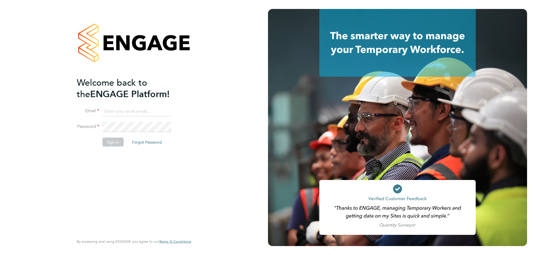
type input "lee@tribuildsolutions.com"
click at [113, 140] on button "Sign In" at bounding box center [113, 141] width 21 height 9
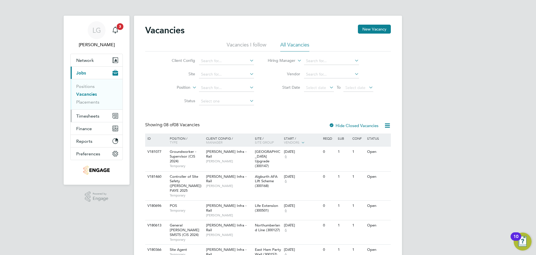
click at [95, 117] on span "Timesheets" at bounding box center [87, 115] width 23 height 5
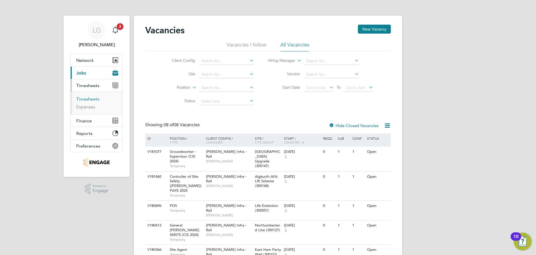
click at [93, 99] on link "Timesheets" at bounding box center [87, 98] width 23 height 5
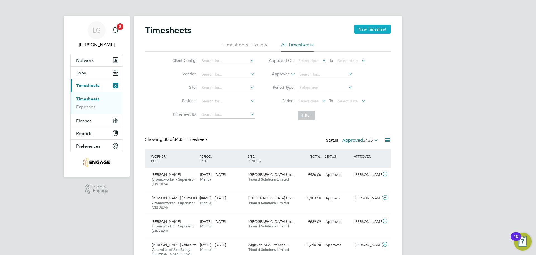
click at [374, 29] on button "New Timesheet" at bounding box center [372, 29] width 37 height 9
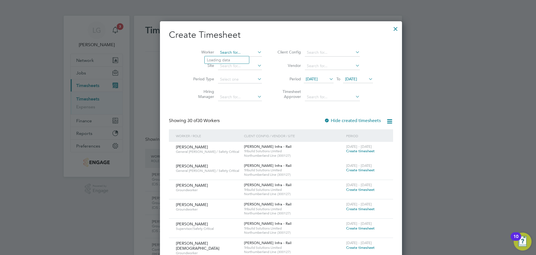
click at [229, 53] on input at bounding box center [240, 53] width 44 height 8
click at [391, 28] on div at bounding box center [396, 27] width 10 height 10
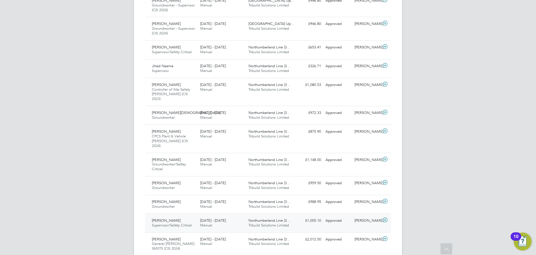
click at [237, 216] on div "13 - 19 Sep 2025 Manual" at bounding box center [222, 223] width 48 height 14
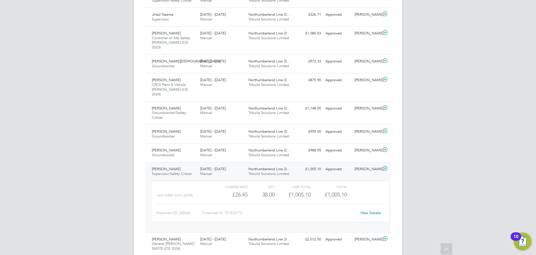
click at [369, 210] on link "View Details" at bounding box center [371, 212] width 20 height 5
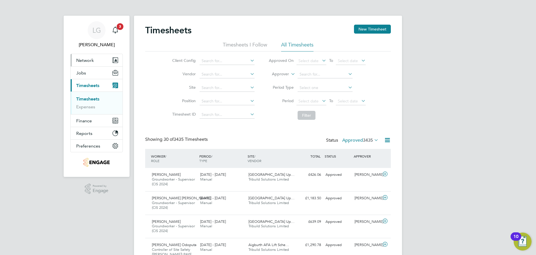
click at [88, 63] on button "Network" at bounding box center [97, 60] width 52 height 12
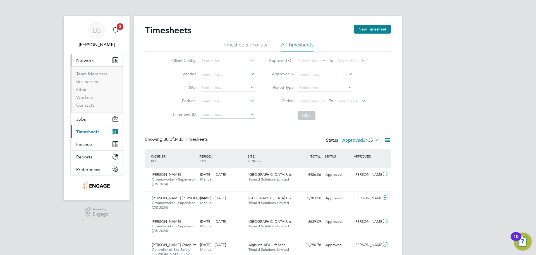
click at [85, 60] on span "Network" at bounding box center [85, 60] width 18 height 5
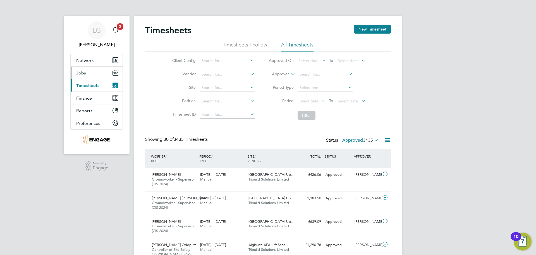
click at [84, 68] on button "Jobs" at bounding box center [97, 73] width 52 height 12
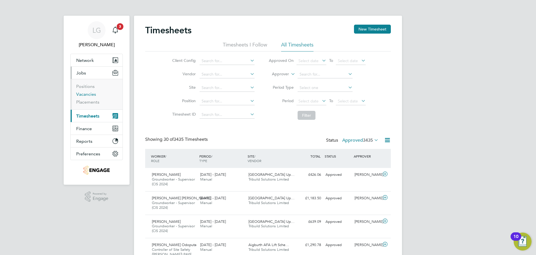
click at [93, 96] on link "Vacancies" at bounding box center [86, 93] width 20 height 5
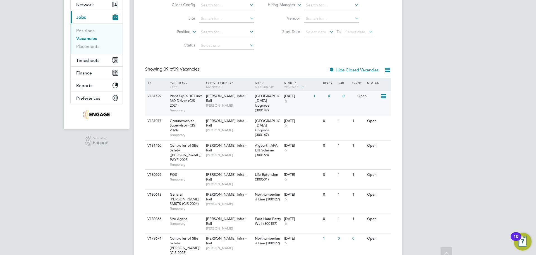
scroll to position [56, 0]
click at [229, 103] on span "[PERSON_NAME]" at bounding box center [229, 105] width 46 height 4
click at [305, 104] on div "22 Sep 2025 6" at bounding box center [297, 98] width 29 height 15
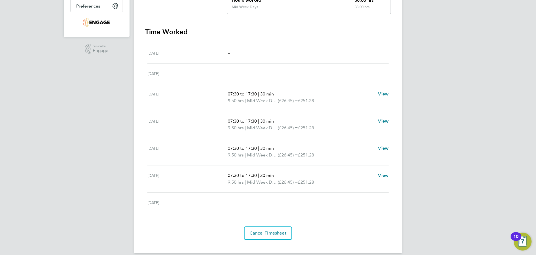
scroll to position [147, 0]
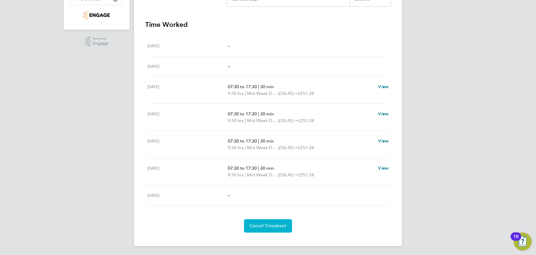
click at [263, 225] on span "Cancel Timesheet" at bounding box center [268, 226] width 37 height 6
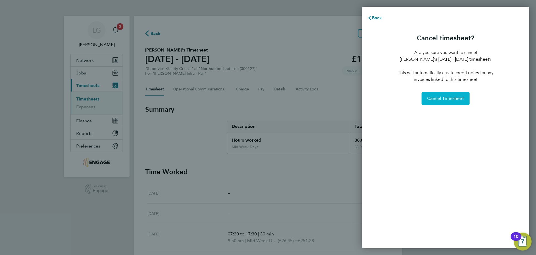
click at [450, 98] on span "Cancel Timesheet" at bounding box center [446, 99] width 37 height 6
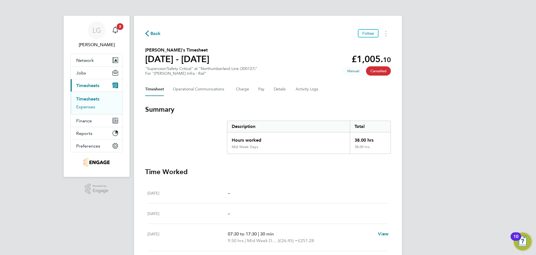
drag, startPoint x: 89, startPoint y: 99, endPoint x: 79, endPoint y: 107, distance: 12.8
click at [89, 99] on link "Timesheets" at bounding box center [87, 98] width 23 height 5
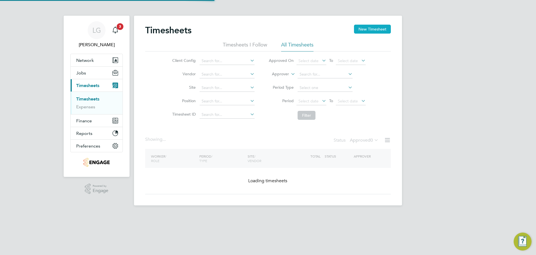
click at [371, 29] on button "New Timesheet" at bounding box center [372, 29] width 37 height 9
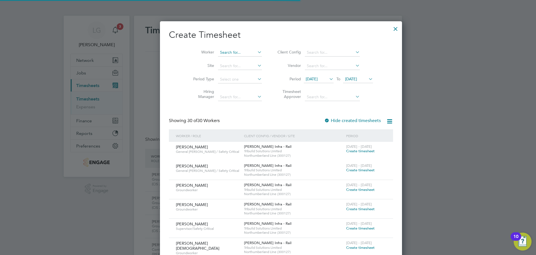
click at [218, 51] on input at bounding box center [240, 53] width 44 height 8
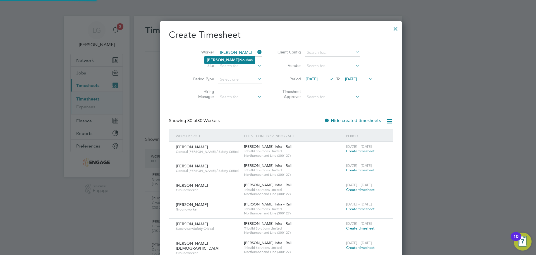
click at [219, 58] on li "Amir Nouhas" at bounding box center [230, 60] width 50 height 8
type input "Amir Nouhas"
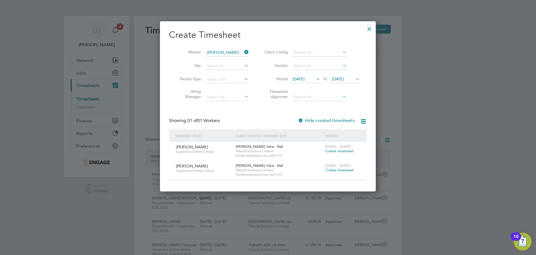
click at [340, 150] on span "Create timesheet" at bounding box center [340, 150] width 29 height 5
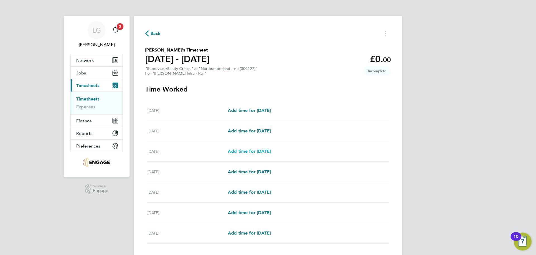
click at [248, 152] on span "Add time for Mon 15 Sep" at bounding box center [249, 150] width 43 height 5
select select "30"
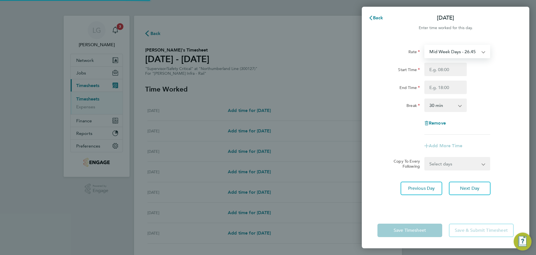
click at [443, 49] on select "Mid Week Days - 26.45 Weekend - 34.38 Xmas & NY - 52.90 Mid Week Nights - 30.41…" at bounding box center [454, 51] width 58 height 12
select select "30"
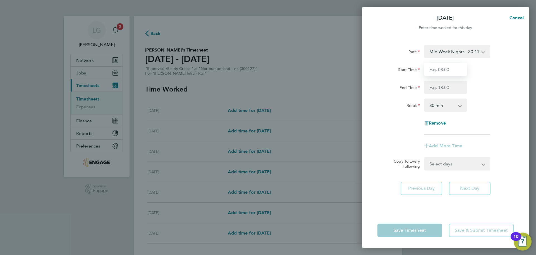
drag, startPoint x: 446, startPoint y: 72, endPoint x: 450, endPoint y: 75, distance: 4.5
click at [446, 72] on input "Start Time" at bounding box center [446, 69] width 42 height 13
type input "19:00"
drag, startPoint x: 446, startPoint y: 86, endPoint x: 449, endPoint y: 91, distance: 5.5
click at [446, 86] on input "End Time" at bounding box center [446, 86] width 42 height 13
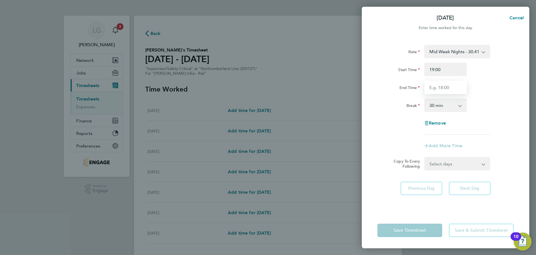
type input "05:00"
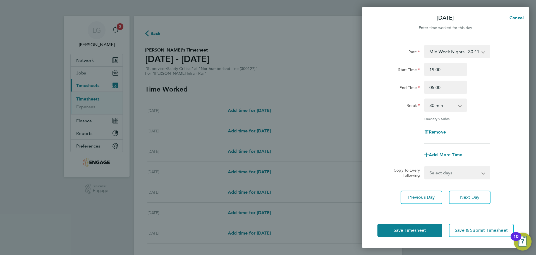
click at [500, 95] on div "Rate Mid Week Nights - 30.41 Mid Week Days - 26.45 Weekend - 34.38 Xmas & NY - …" at bounding box center [446, 94] width 136 height 99
click at [460, 174] on select "Select days Day Tuesday Wednesday Thursday Friday" at bounding box center [454, 172] width 59 height 12
select select "THU"
click at [425, 166] on select "Select days Day Tuesday Wednesday Thursday Friday" at bounding box center [454, 172] width 59 height 12
select select "2025-09-19"
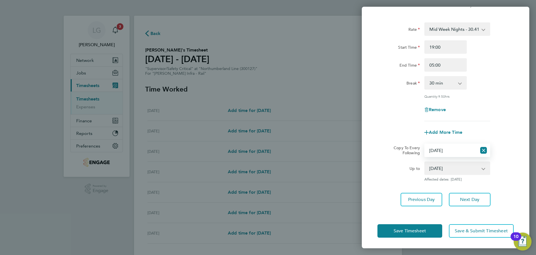
click at [418, 237] on div "Save Timesheet Save & Submit Timesheet" at bounding box center [446, 231] width 168 height 36
click at [419, 230] on span "Save Timesheet" at bounding box center [410, 231] width 32 height 6
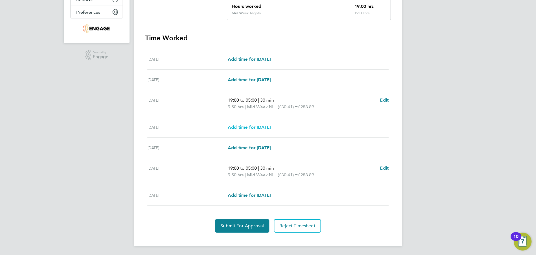
click at [252, 125] on span "Add time for Tue 16 Sep" at bounding box center [249, 126] width 43 height 5
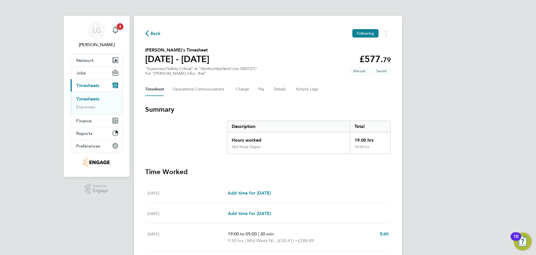
select select "30"
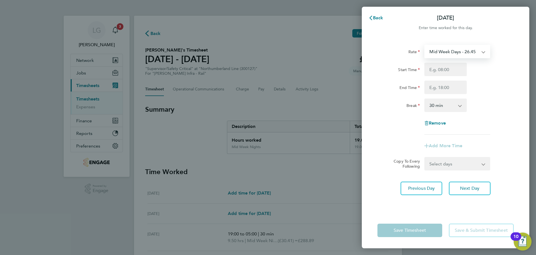
click at [455, 53] on select "Mid Week Days - 26.45 Weekend - 34.38 Xmas & NY - 52.90 Mid Week Nights - 30.41…" at bounding box center [454, 51] width 58 height 12
select select "30"
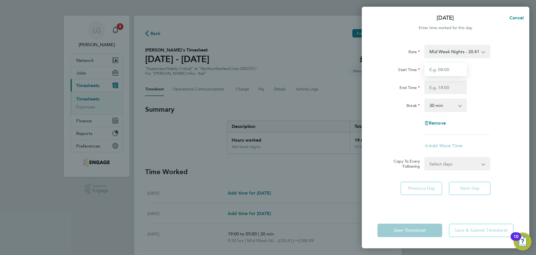
click at [448, 69] on input "Start Time" at bounding box center [446, 69] width 42 height 13
type input "19:00"
click at [446, 88] on input "End Time" at bounding box center [446, 86] width 42 height 13
type input "05:00"
click at [502, 105] on div "Break 0 min 15 min 30 min 45 min 60 min 75 min 90 min" at bounding box center [446, 104] width 141 height 13
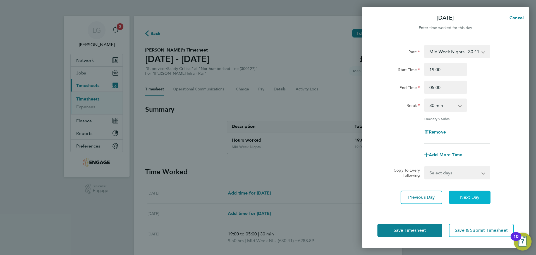
click at [475, 194] on span "Next Day" at bounding box center [469, 197] width 19 height 6
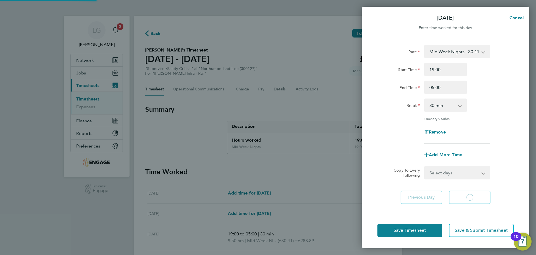
select select "30"
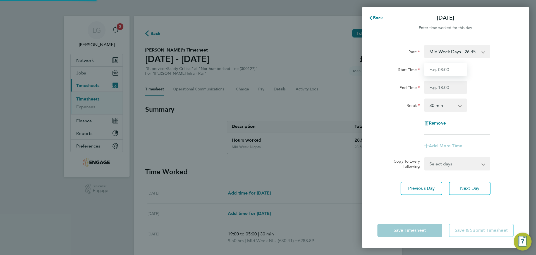
click at [442, 74] on input "Start Time" at bounding box center [446, 69] width 42 height 13
type input "19:00"
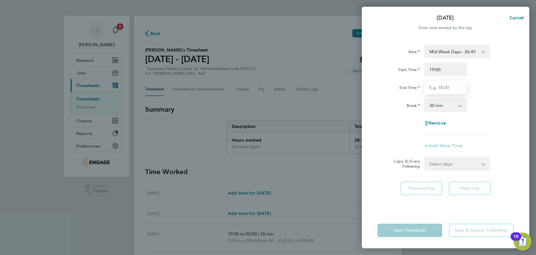
click at [441, 87] on input "End Time" at bounding box center [446, 86] width 42 height 13
type input "05:00"
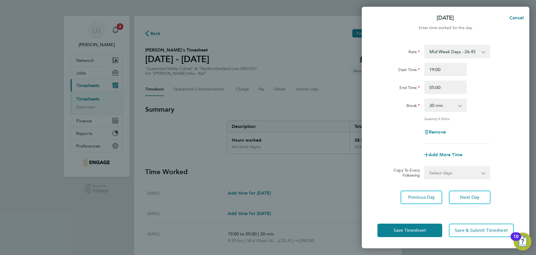
click at [441, 202] on div "Rate Mid Week Days - 26.45 Weekend - 34.38 Xmas & NY - 52.90 Mid Week Nights - …" at bounding box center [446, 125] width 168 height 174
click at [425, 229] on span "Save Timesheet" at bounding box center [410, 230] width 32 height 6
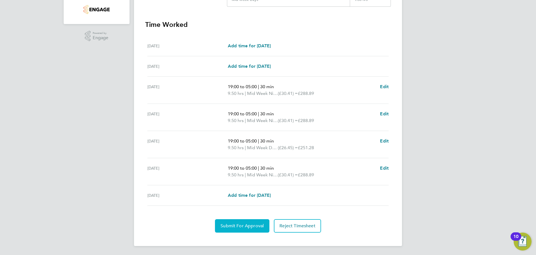
click at [256, 222] on button "Submit For Approval" at bounding box center [242, 225] width 54 height 13
click at [105, 71] on div "LG Lee Garrity Notifications 3 Applications: Network Team Members Businesses Si…" at bounding box center [268, 50] width 536 height 407
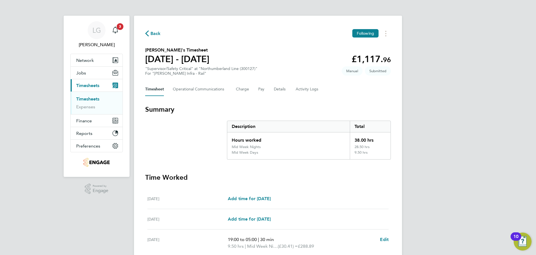
click at [91, 96] on ul "Timesheets Expenses" at bounding box center [97, 102] width 52 height 23
click at [91, 98] on link "Timesheets" at bounding box center [87, 98] width 23 height 5
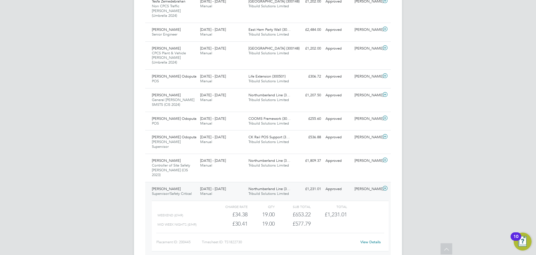
click at [237, 184] on div "6 - 12 Sep 2025 Manual" at bounding box center [222, 191] width 48 height 14
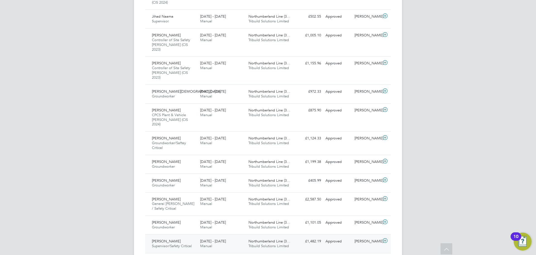
click at [239, 236] on div "30 Aug - 5 Sep 2025 Manual" at bounding box center [222, 243] width 48 height 14
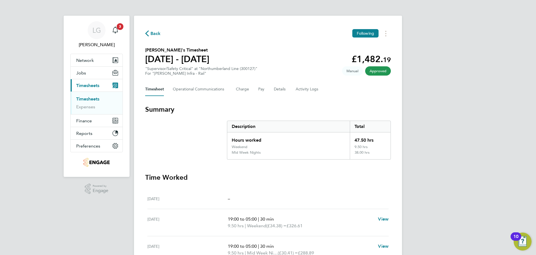
scroll to position [140, 0]
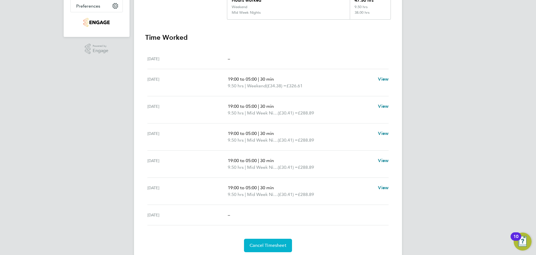
click at [273, 244] on span "Cancel Timesheet" at bounding box center [268, 245] width 37 height 6
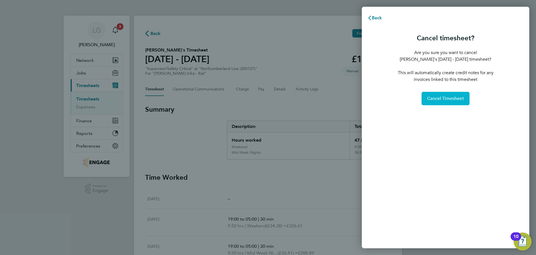
click at [442, 99] on span "Cancel Timesheet" at bounding box center [446, 99] width 37 height 6
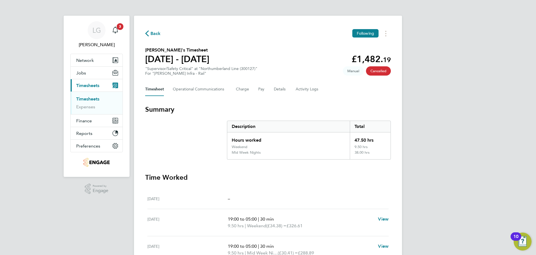
click at [94, 99] on link "Timesheets" at bounding box center [87, 98] width 23 height 5
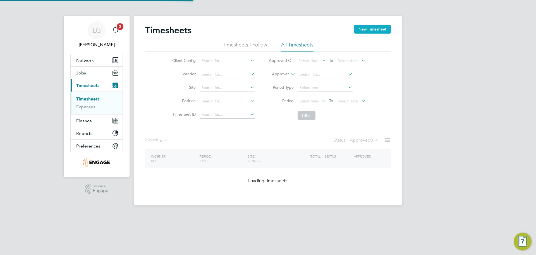
click at [376, 29] on button "New Timesheet" at bounding box center [372, 29] width 37 height 9
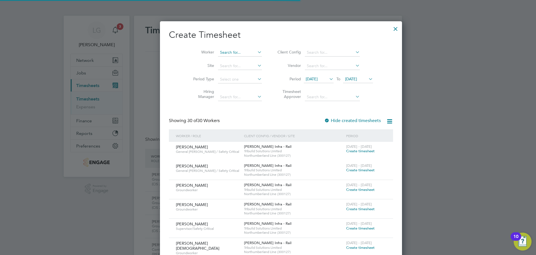
click at [232, 53] on input at bounding box center [240, 53] width 44 height 8
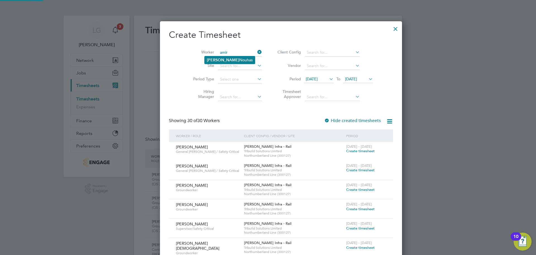
click at [230, 58] on li "Amir Nouhas" at bounding box center [230, 60] width 50 height 8
type input "Amir Nouhas"
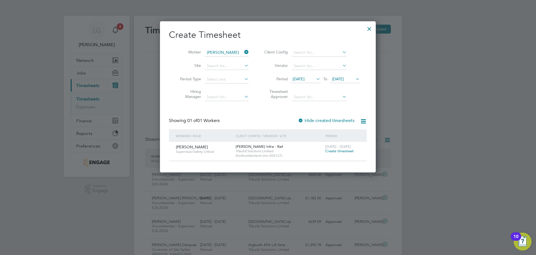
click at [315, 79] on icon at bounding box center [315, 79] width 0 height 8
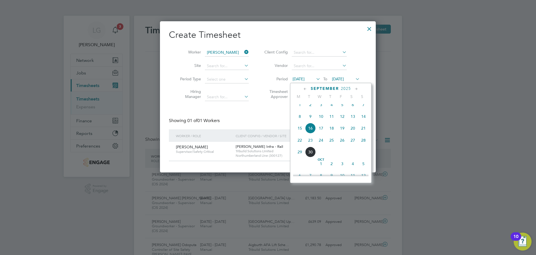
click at [305, 87] on icon at bounding box center [305, 89] width 5 height 6
click at [300, 142] on span "18" at bounding box center [300, 141] width 11 height 11
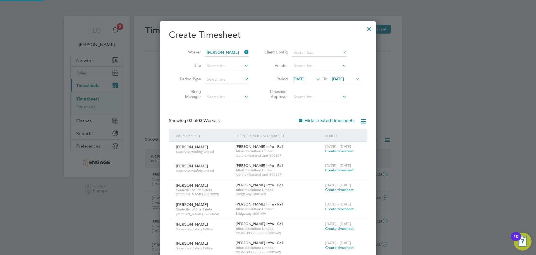
click at [239, 116] on div "Create Timesheet Worker Amir Nouhas Site Period Type Hiring Manager Client Conf…" at bounding box center [268, 143] width 198 height 228
click at [339, 150] on span "Create timesheet" at bounding box center [340, 150] width 29 height 5
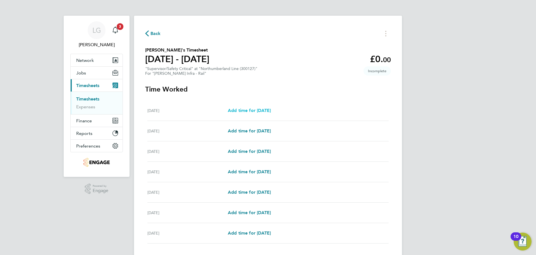
click at [264, 112] on span "Add time for Sat 30 Aug" at bounding box center [249, 110] width 43 height 5
select select "30"
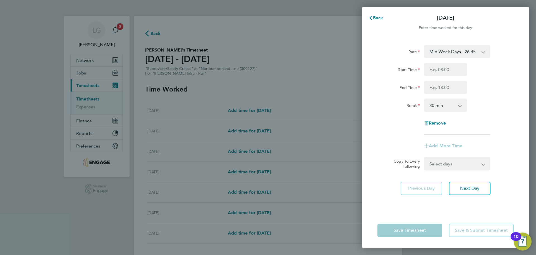
click at [450, 48] on select "Mid Week Days - 26.45 Weekend - 34.38 Xmas & NY - 52.90 Mid Week Nights - 30.41…" at bounding box center [454, 51] width 58 height 12
select select "30"
click at [453, 73] on input "Start Time" at bounding box center [446, 69] width 42 height 13
type input "19:00"
click at [448, 87] on input "End Time" at bounding box center [446, 86] width 42 height 13
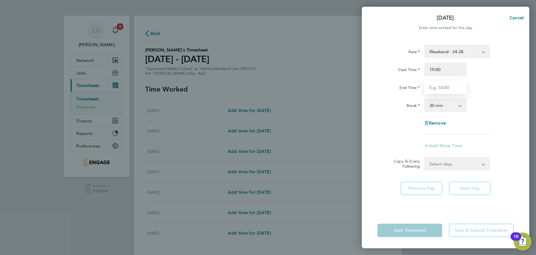
type input "05:00"
click at [491, 101] on div "Break 0 min 15 min 30 min 45 min 60 min 75 min 90 min" at bounding box center [446, 104] width 141 height 13
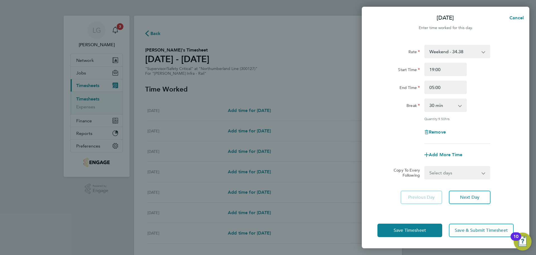
click at [456, 168] on select "Select days Day Weekday (Mon-Fri) Monday Tuesday Wednesday Thursday Friday Sund…" at bounding box center [454, 172] width 59 height 12
select select "DAY"
click at [425, 166] on select "Select days Day Weekday (Mon-Fri) Monday Tuesday Wednesday Thursday Friday Sund…" at bounding box center [454, 172] width 59 height 12
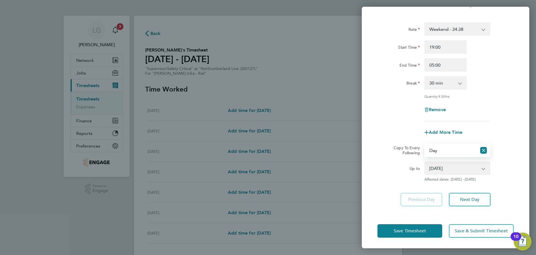
drag, startPoint x: 448, startPoint y: 163, endPoint x: 449, endPoint y: 169, distance: 6.2
click at [448, 163] on select "31 Aug 2025 01 Sep 2025 02 Sep 2025 03 Sep 2025 04 Sep 2025 05 Sep 2025" at bounding box center [454, 168] width 58 height 12
click at [445, 168] on select "31 Aug 2025 01 Sep 2025 02 Sep 2025 03 Sep 2025 04 Sep 2025 05 Sep 2025" at bounding box center [454, 168] width 58 height 12
click at [425, 162] on select "31 Aug 2025 01 Sep 2025 02 Sep 2025 03 Sep 2025 04 Sep 2025 05 Sep 2025" at bounding box center [454, 168] width 58 height 12
click at [443, 170] on select "31 Aug 2025 01 Sep 2025 02 Sep 2025 03 Sep 2025 04 Sep 2025 05 Sep 2025" at bounding box center [454, 168] width 58 height 12
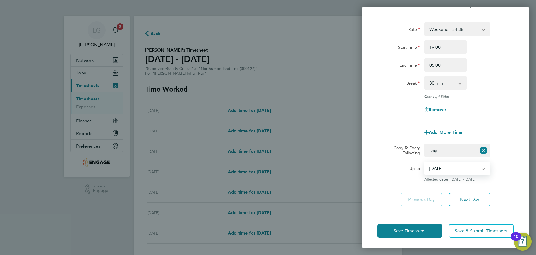
select select "2025-08-31"
click at [425, 162] on select "31 Aug 2025 01 Sep 2025 02 Sep 2025 03 Sep 2025 04 Sep 2025 05 Sep 2025" at bounding box center [454, 168] width 58 height 12
click at [427, 229] on button "Save Timesheet" at bounding box center [410, 230] width 65 height 13
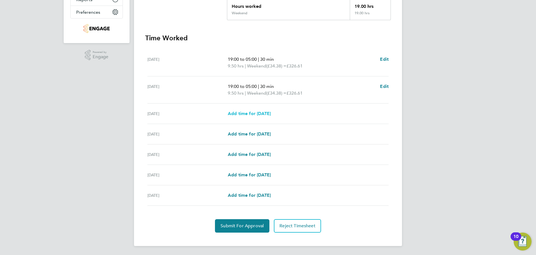
click at [259, 114] on span "Add time for Mon 01 Sep" at bounding box center [249, 113] width 43 height 5
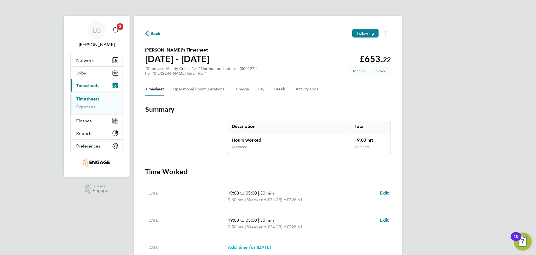
select select "30"
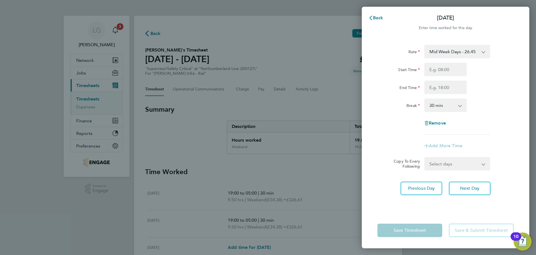
click at [450, 51] on select "Mid Week Days - 26.45 Weekend - 34.38 Xmas & NY - 52.90 Mid Week Nights - 30.41…" at bounding box center [454, 51] width 58 height 12
select select "30"
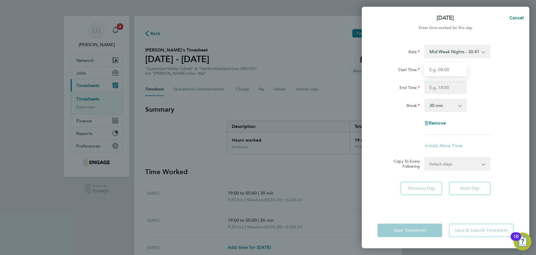
click at [444, 74] on input "Start Time" at bounding box center [446, 69] width 42 height 13
type input "19:00"
click at [448, 86] on input "End Time" at bounding box center [446, 86] width 42 height 13
type input "05:00"
click at [494, 90] on div "End Time 05:00" at bounding box center [446, 86] width 141 height 13
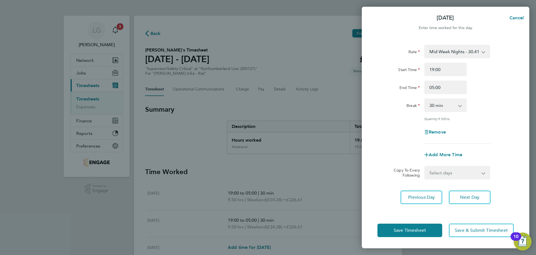
drag, startPoint x: 455, startPoint y: 173, endPoint x: 453, endPoint y: 178, distance: 4.7
click at [455, 173] on select "Select days Day Tuesday Wednesday Thursday Friday" at bounding box center [454, 172] width 59 height 12
select select "DAY"
click at [425, 166] on select "Select days Day Tuesday Wednesday Thursday Friday" at bounding box center [454, 172] width 59 height 12
select select "2025-09-05"
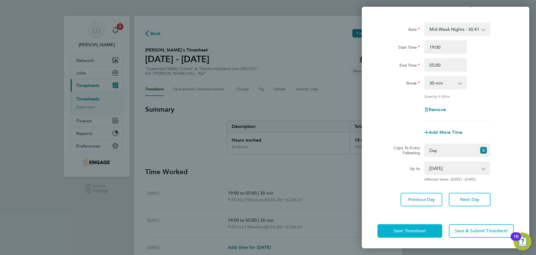
click at [422, 232] on span "Save Timesheet" at bounding box center [410, 231] width 32 height 6
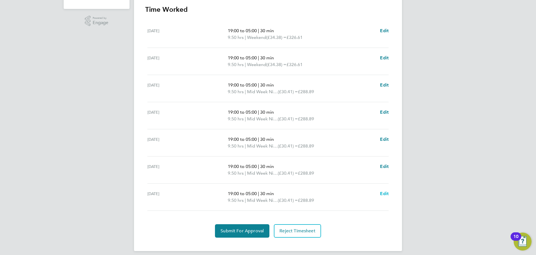
click at [385, 195] on span "Edit" at bounding box center [384, 193] width 9 height 5
select select "30"
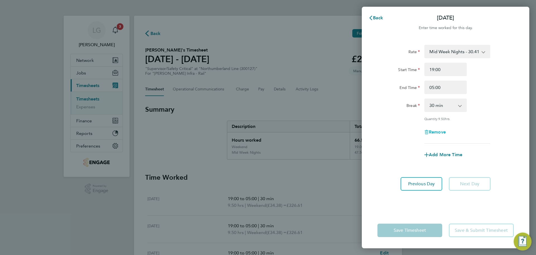
click at [438, 132] on span "Remove" at bounding box center [437, 131] width 17 height 5
select select "null"
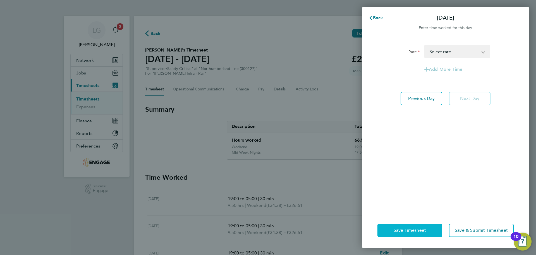
click at [412, 228] on span "Save Timesheet" at bounding box center [410, 230] width 32 height 6
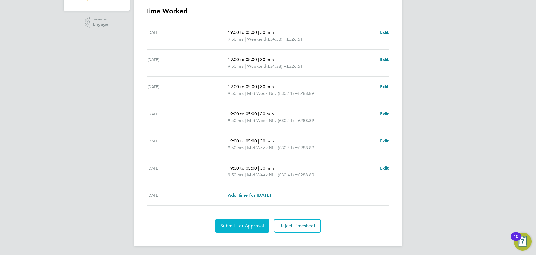
click at [253, 227] on span "Submit For Approval" at bounding box center [242, 226] width 43 height 6
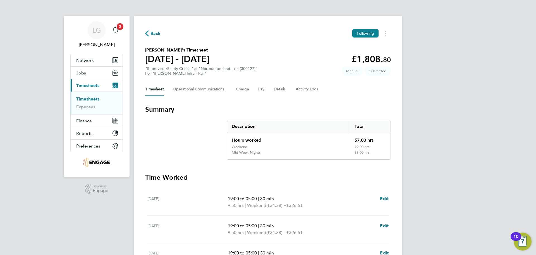
click at [95, 100] on link "Timesheets" at bounding box center [87, 98] width 23 height 5
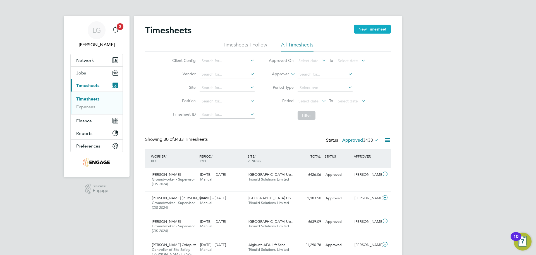
click at [366, 28] on button "New Timesheet" at bounding box center [372, 29] width 37 height 9
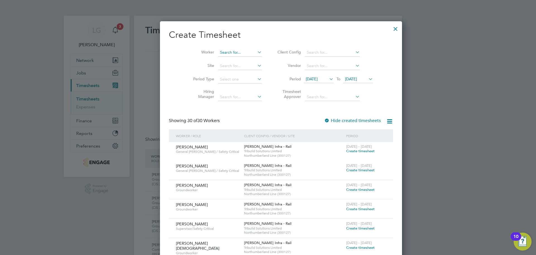
click at [225, 51] on input at bounding box center [240, 53] width 44 height 8
click at [218, 56] on li "Amir Nouhas" at bounding box center [230, 60] width 50 height 8
type input "Amir Nouhas"
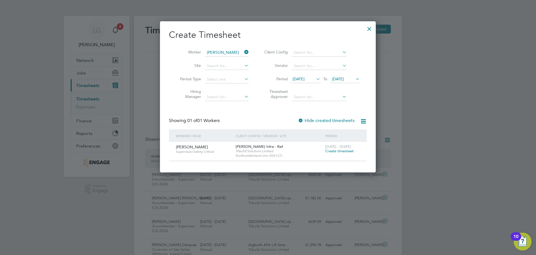
click at [342, 151] on span "Create timesheet" at bounding box center [340, 150] width 29 height 5
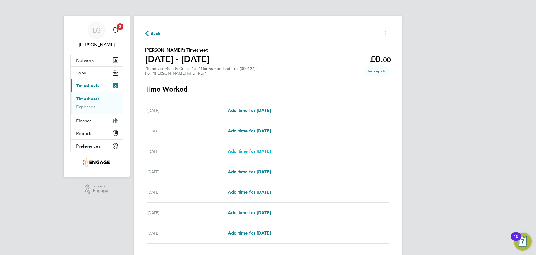
click at [264, 153] on span "Add time for Mon 22 Sep" at bounding box center [249, 150] width 43 height 5
select select "30"
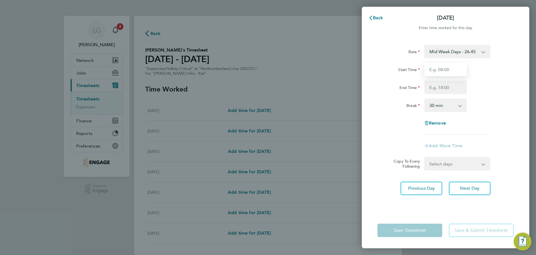
click at [444, 71] on input "Start Time" at bounding box center [446, 69] width 42 height 13
type input "19:00"
click at [461, 53] on select "Mid Week Days - 26.45 Weekend - 34.38 Xmas & NY - 52.90 Mid Week Nights - 30.41…" at bounding box center [454, 51] width 58 height 12
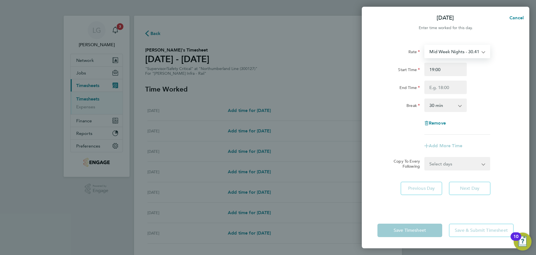
select select "30"
click at [450, 64] on input "Start Time" at bounding box center [446, 69] width 42 height 13
click at [450, 67] on input "Start Time" at bounding box center [446, 69] width 42 height 13
type input "19:00"
click at [444, 90] on input "End Time" at bounding box center [446, 86] width 42 height 13
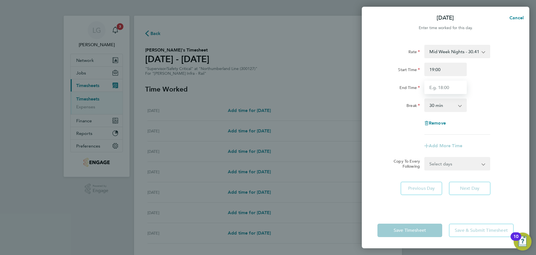
type input "05:00"
click at [492, 110] on div "Break 0 min 15 min 30 min 45 min 60 min 75 min 90 min" at bounding box center [446, 104] width 141 height 13
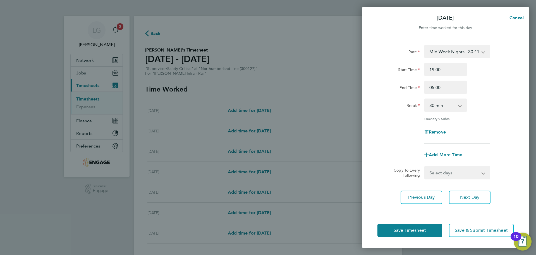
drag, startPoint x: 466, startPoint y: 176, endPoint x: 462, endPoint y: 177, distance: 4.5
click at [466, 176] on select "Select days Day Tuesday Wednesday Thursday Friday" at bounding box center [454, 172] width 59 height 12
select select "DAY"
click at [425, 166] on select "Select days Day Tuesday Wednesday Thursday Friday" at bounding box center [454, 172] width 59 height 12
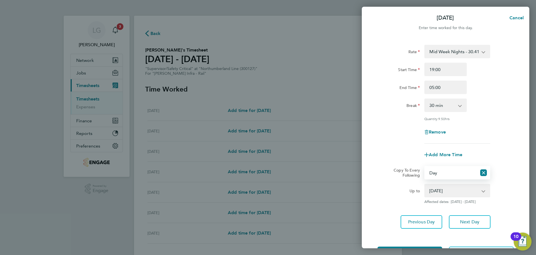
drag, startPoint x: 452, startPoint y: 186, endPoint x: 453, endPoint y: 191, distance: 5.9
click at [452, 186] on select "23 Sep 2025 24 Sep 2025 25 Sep 2025 26 Sep 2025" at bounding box center [454, 190] width 58 height 12
select select "2025-09-25"
click at [425, 184] on select "23 Sep 2025 24 Sep 2025 25 Sep 2025 26 Sep 2025" at bounding box center [454, 190] width 58 height 12
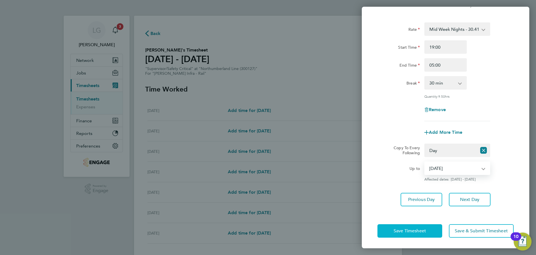
click at [411, 232] on span "Save Timesheet" at bounding box center [410, 231] width 32 height 6
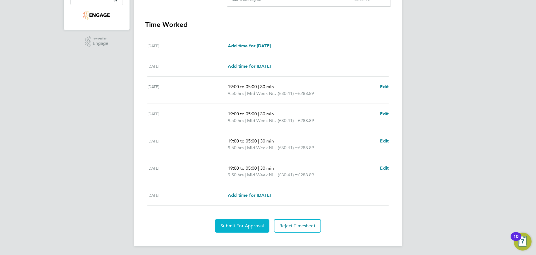
click at [249, 225] on span "Submit For Approval" at bounding box center [242, 226] width 43 height 6
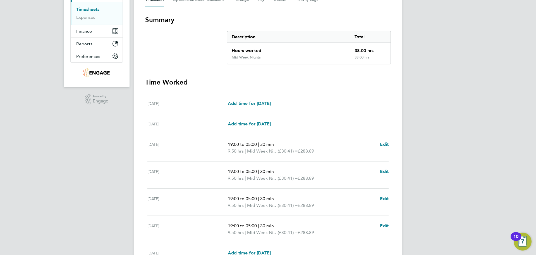
scroll to position [7, 0]
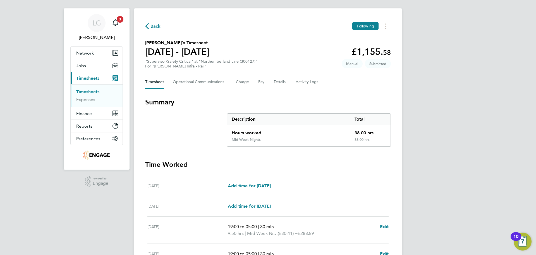
click at [92, 91] on link "Timesheets" at bounding box center [87, 91] width 23 height 5
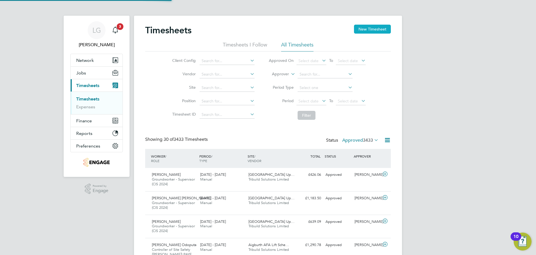
click at [372, 26] on button "New Timesheet" at bounding box center [372, 29] width 37 height 9
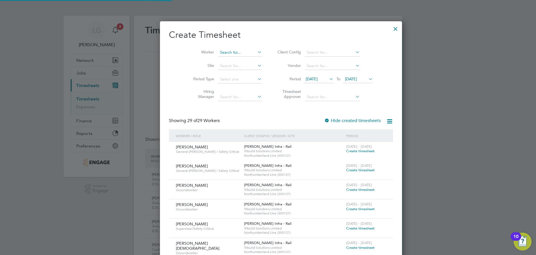
click at [225, 53] on input at bounding box center [240, 53] width 44 height 8
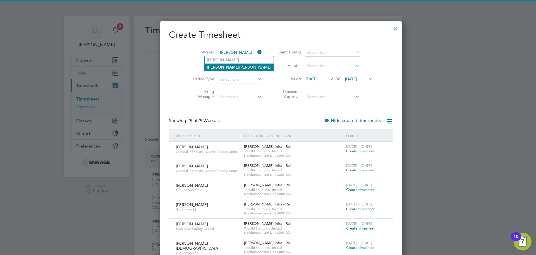
click at [227, 66] on li "Dave Thompson" at bounding box center [239, 67] width 69 height 8
type input "Dave Thompson"
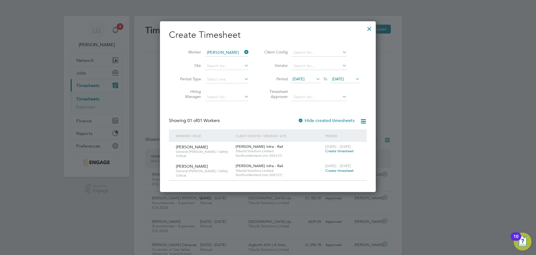
click at [349, 170] on span "Create timesheet" at bounding box center [340, 170] width 29 height 5
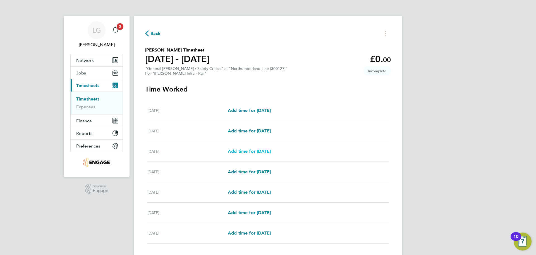
click at [250, 151] on span "Add time for Mon 22 Sep" at bounding box center [249, 150] width 43 height 5
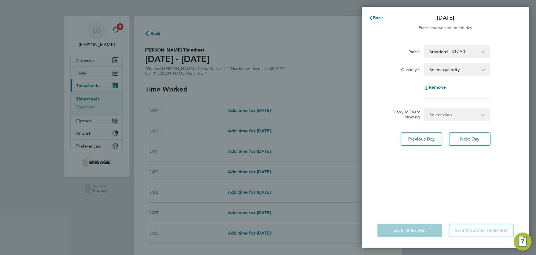
click at [446, 68] on select "Select quantity 0.5 1" at bounding box center [454, 69] width 58 height 12
select select "1"
click at [425, 63] on select "Select quantity 0.5 1" at bounding box center [454, 69] width 58 height 12
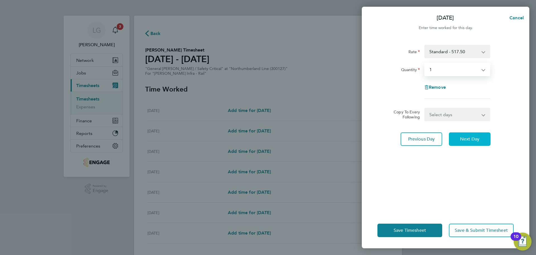
click at [460, 137] on span "Next Day" at bounding box center [469, 139] width 19 height 6
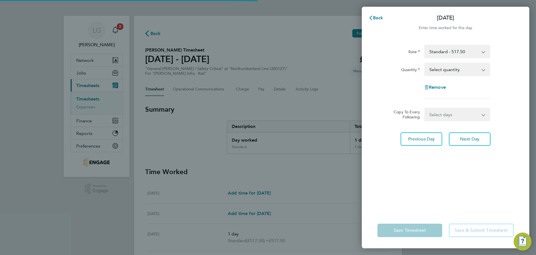
click at [452, 71] on select "Select quantity 0.5 1" at bounding box center [454, 69] width 58 height 12
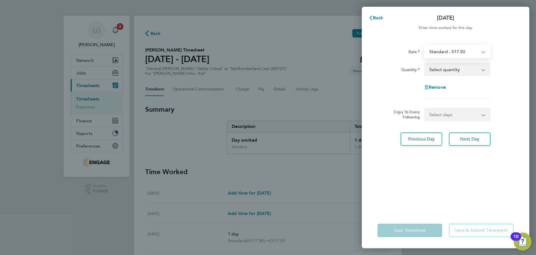
click at [449, 50] on select "Standard - 517.50 Weekend - 672.75 Bank Holiday - 776.25" at bounding box center [454, 51] width 58 height 12
click at [393, 89] on div "Remove" at bounding box center [446, 86] width 141 height 13
click at [440, 69] on select "Select quantity 0.5 1" at bounding box center [454, 69] width 58 height 12
select select "1"
click at [425, 63] on select "Select quantity 0.5 1" at bounding box center [454, 69] width 58 height 12
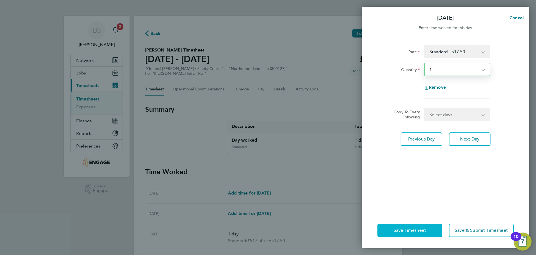
click at [415, 233] on button "Save Timesheet" at bounding box center [410, 229] width 65 height 13
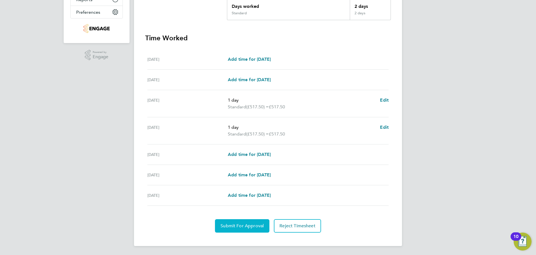
click at [246, 227] on span "Submit For Approval" at bounding box center [242, 226] width 43 height 6
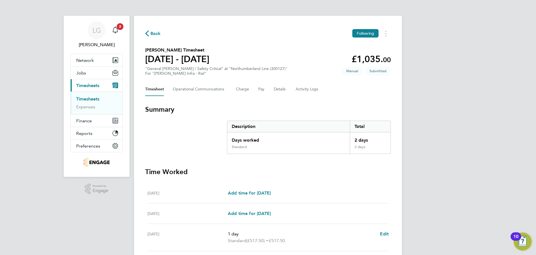
click at [90, 100] on link "Timesheets" at bounding box center [87, 98] width 23 height 5
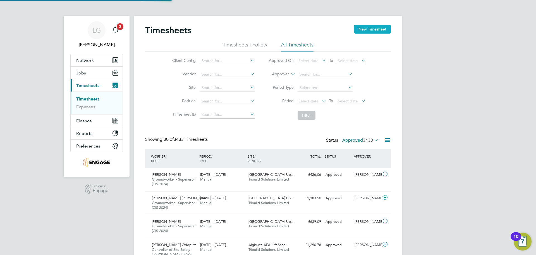
click at [377, 29] on button "New Timesheet" at bounding box center [372, 29] width 37 height 9
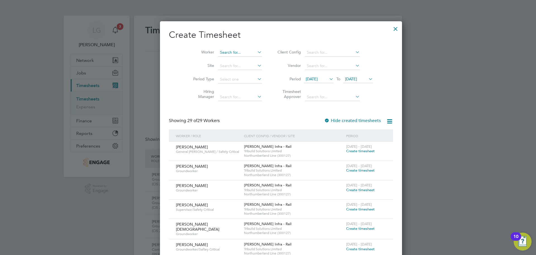
click at [226, 53] on input at bounding box center [240, 53] width 44 height 8
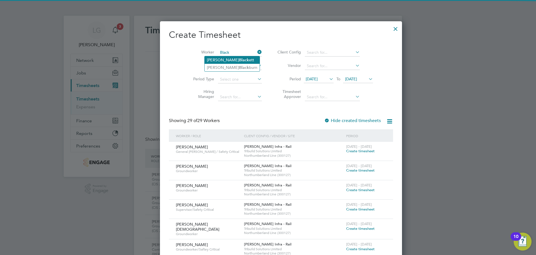
click at [239, 61] on b "Black" at bounding box center [244, 60] width 10 height 5
type input "Andrew Blackett"
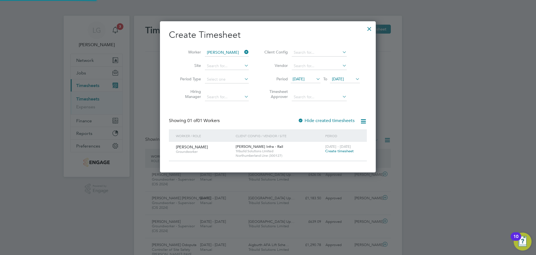
click at [335, 150] on span "Create timesheet" at bounding box center [340, 150] width 29 height 5
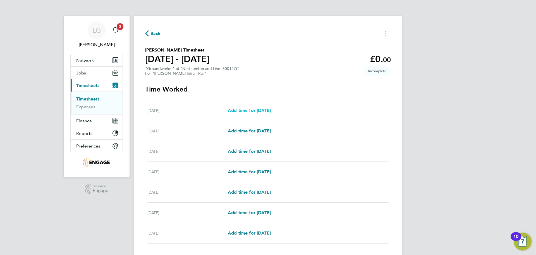
click at [254, 112] on span "Add time for Sat 20 Sep" at bounding box center [249, 110] width 43 height 5
select select "30"
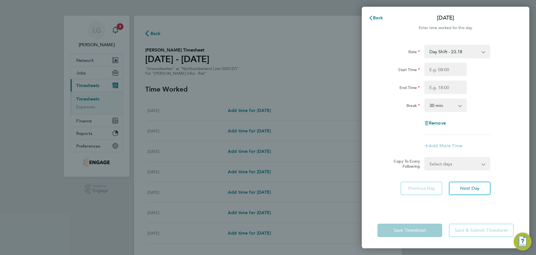
click at [444, 60] on div "Rate Day Shift - 23.18 Night Shift - 26.65 Weekend Shift - 30.13 Bank Holiday -…" at bounding box center [446, 90] width 136 height 90
click at [446, 54] on select "Day Shift - 23.18 Night Shift - 26.65 Weekend Shift - 30.13 Bank Holiday - 29.80" at bounding box center [454, 51] width 58 height 12
select select "30"
click at [448, 70] on input "Start Time" at bounding box center [446, 69] width 42 height 13
type input "07:30"
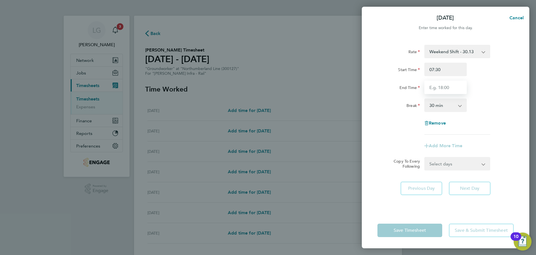
click at [443, 89] on input "End Time" at bounding box center [446, 86] width 42 height 13
type input "17:30"
click at [494, 101] on div "Break 0 min 15 min 30 min 45 min 60 min 75 min 90 min" at bounding box center [446, 104] width 141 height 13
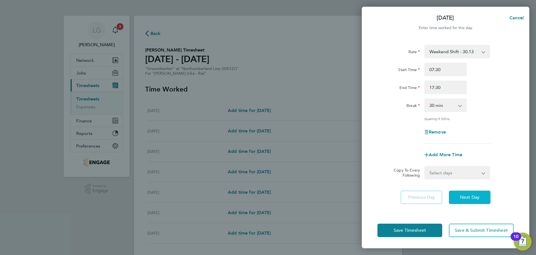
click at [477, 197] on span "Next Day" at bounding box center [469, 197] width 19 height 6
select select "30"
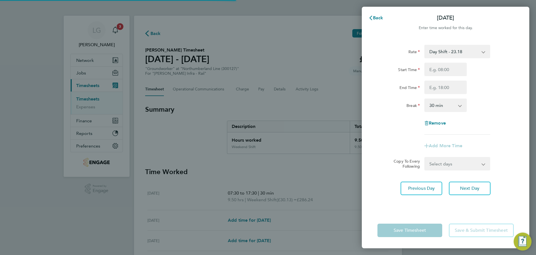
click at [449, 52] on select "Day Shift - 23.18 Night Shift - 26.65 Weekend Shift - 30.13 Bank Holiday - 29.80" at bounding box center [454, 51] width 58 height 12
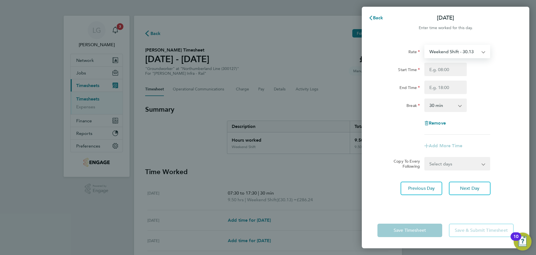
select select "30"
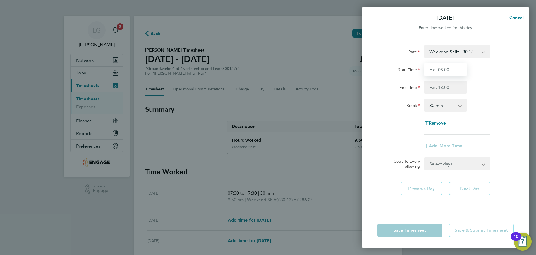
click at [445, 72] on input "Start Time" at bounding box center [446, 69] width 42 height 13
type input "07:30"
click at [445, 89] on input "End Time" at bounding box center [446, 86] width 42 height 13
type input "17:30"
click at [486, 88] on div "End Time 17:30" at bounding box center [446, 86] width 141 height 13
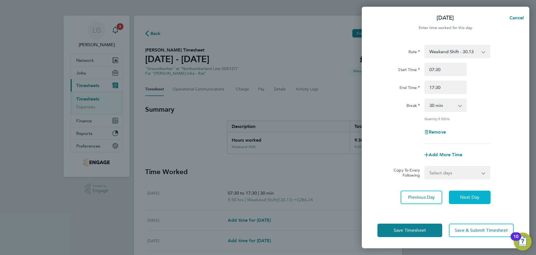
click at [471, 194] on span "Next Day" at bounding box center [469, 197] width 19 height 6
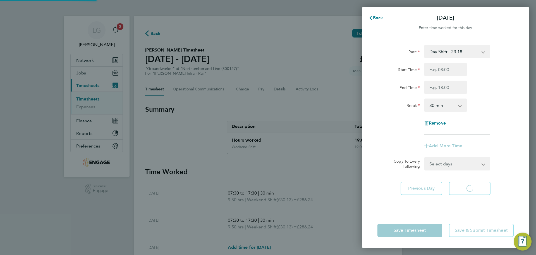
select select "30"
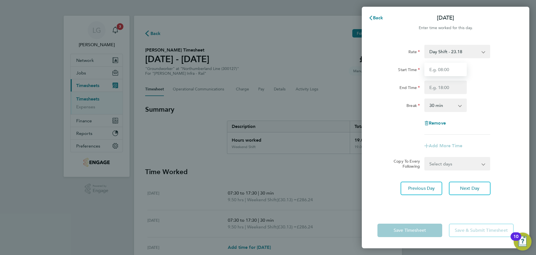
click at [447, 73] on input "Start Time" at bounding box center [446, 69] width 42 height 13
type input "07:30"
click at [447, 87] on input "End Time" at bounding box center [446, 86] width 42 height 13
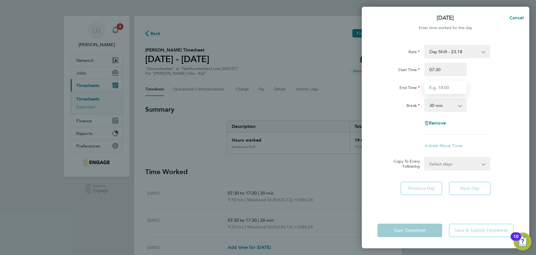
type input "17:30"
click at [492, 92] on div "End Time 17:30" at bounding box center [446, 86] width 141 height 13
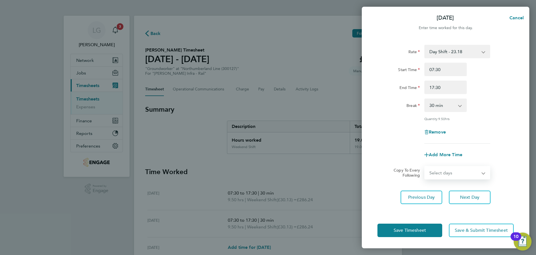
drag, startPoint x: 463, startPoint y: 167, endPoint x: 464, endPoint y: 177, distance: 10.6
click at [463, 167] on select "Select days Day Tuesday Wednesday Thursday Friday" at bounding box center [454, 172] width 59 height 12
select select "DAY"
click at [425, 166] on select "Select days Day Tuesday Wednesday Thursday Friday" at bounding box center [454, 172] width 59 height 12
select select "2025-09-26"
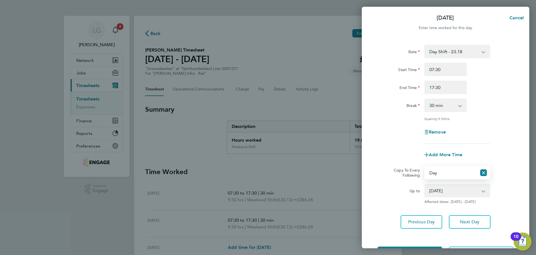
click at [458, 188] on select "23 Sep 2025 24 Sep 2025 25 Sep 2025 26 Sep 2025" at bounding box center [454, 190] width 58 height 12
click at [376, 153] on div "Add More Time" at bounding box center [446, 154] width 141 height 13
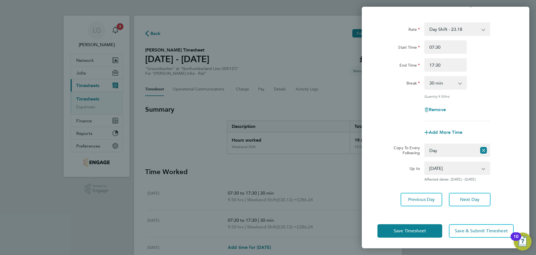
click at [459, 167] on select "23 Sep 2025 24 Sep 2025 25 Sep 2025 26 Sep 2025" at bounding box center [454, 168] width 58 height 12
click at [425, 162] on select "23 Sep 2025 24 Sep 2025 25 Sep 2025 26 Sep 2025" at bounding box center [454, 168] width 58 height 12
click at [425, 228] on span "Save Timesheet" at bounding box center [410, 231] width 32 height 6
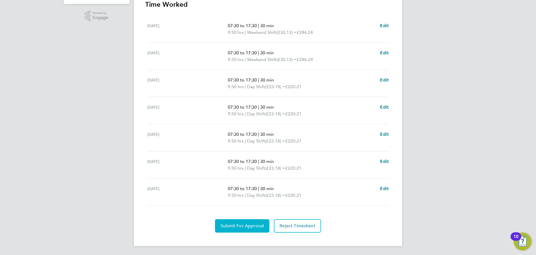
click at [240, 228] on span "Submit For Approval" at bounding box center [242, 226] width 43 height 6
drag, startPoint x: 0, startPoint y: 98, endPoint x: 35, endPoint y: 106, distance: 36.3
click at [1, 98] on div "LG Lee Garrity Notifications 3 Applications: Network Team Members Businesses Si…" at bounding box center [268, 40] width 536 height 427
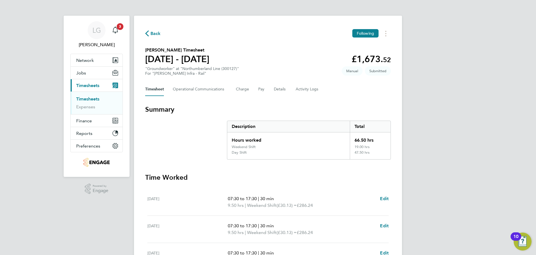
click at [89, 101] on link "Timesheets" at bounding box center [87, 98] width 23 height 5
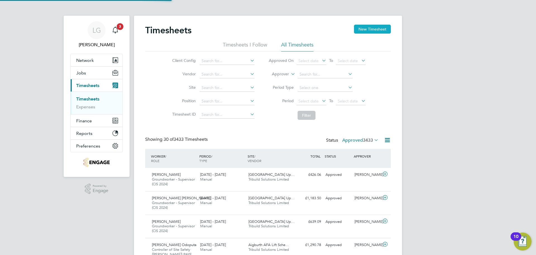
click at [362, 26] on button "New Timesheet" at bounding box center [372, 29] width 37 height 9
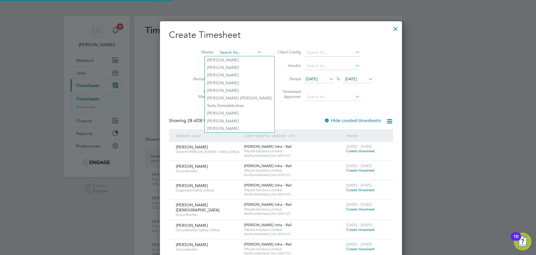
click at [218, 51] on input at bounding box center [240, 53] width 44 height 8
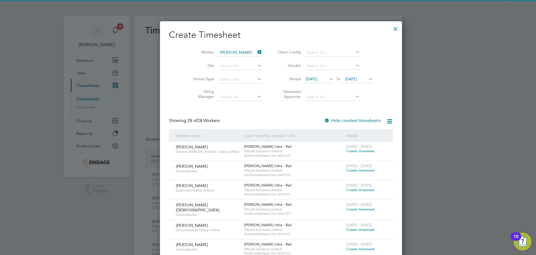
click at [211, 58] on li "Derek Oakes" at bounding box center [239, 60] width 69 height 8
type input "Derek Oakes"
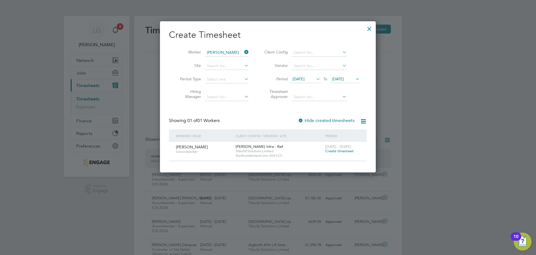
click at [343, 149] on span "Create timesheet" at bounding box center [340, 150] width 29 height 5
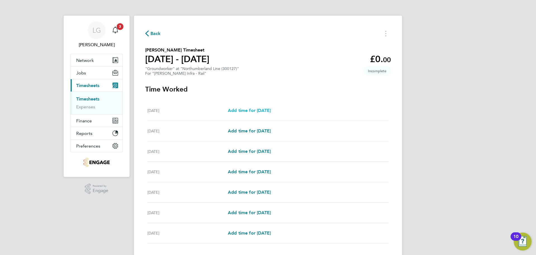
click at [248, 110] on span "Add time for Sat 20 Sep" at bounding box center [249, 110] width 43 height 5
select select "30"
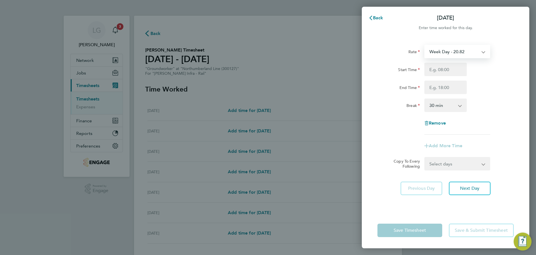
click at [450, 54] on select "Week Day - 20.82 Bank Holidays - 31.23 Weekend - 27.06 Nights - 23.94" at bounding box center [454, 51] width 58 height 12
select select "30"
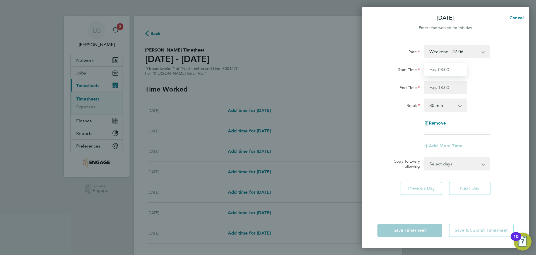
click at [452, 68] on input "Start Time" at bounding box center [446, 69] width 42 height 13
type input "07:30"
click at [451, 88] on input "End Time" at bounding box center [446, 86] width 42 height 13
type input "17:30"
click at [497, 105] on div "Break 0 min 15 min 30 min 45 min 60 min 75 min 90 min" at bounding box center [446, 104] width 141 height 13
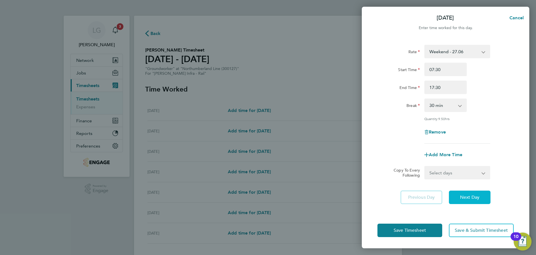
click at [478, 196] on span "Next Day" at bounding box center [469, 197] width 19 height 6
select select "30"
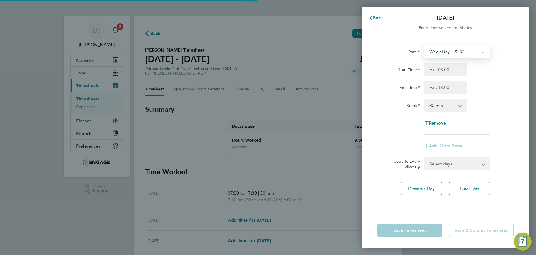
click at [460, 47] on select "Week Day - 20.82 Bank Holidays - 31.23 Weekend - 27.06 Nights - 23.94" at bounding box center [454, 51] width 58 height 12
select select "30"
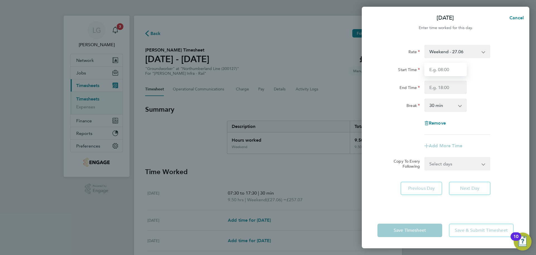
click at [447, 63] on input "Start Time" at bounding box center [446, 69] width 42 height 13
type input "07:30"
click at [445, 92] on input "End Time" at bounding box center [446, 86] width 42 height 13
type input "17:30"
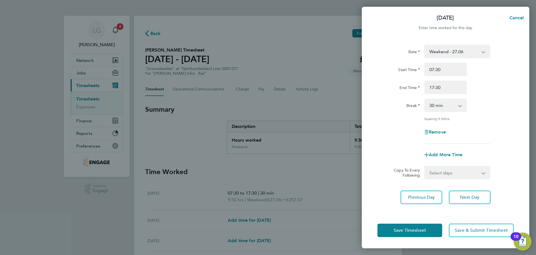
click at [496, 91] on div "End Time 17:30" at bounding box center [446, 86] width 141 height 13
click at [475, 199] on span "Next Day" at bounding box center [469, 197] width 19 height 6
select select "30"
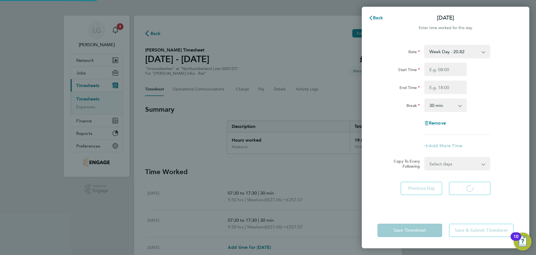
select select "30"
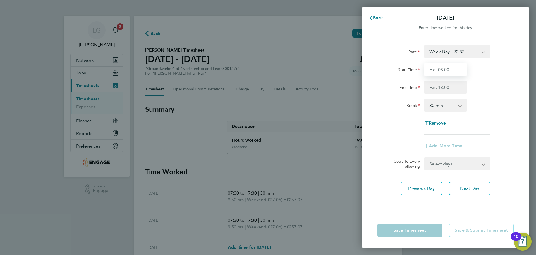
click at [445, 71] on input "Start Time" at bounding box center [446, 69] width 42 height 13
type input "07:30"
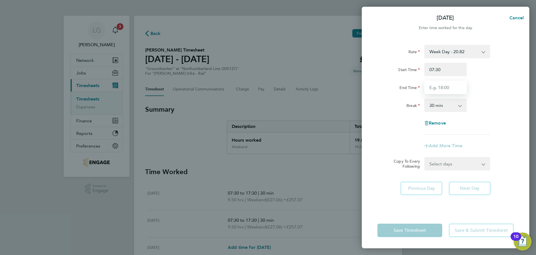
click at [445, 87] on input "End Time" at bounding box center [446, 86] width 42 height 13
type input "17:30"
click at [502, 87] on div "End Time 17:30" at bounding box center [446, 86] width 141 height 13
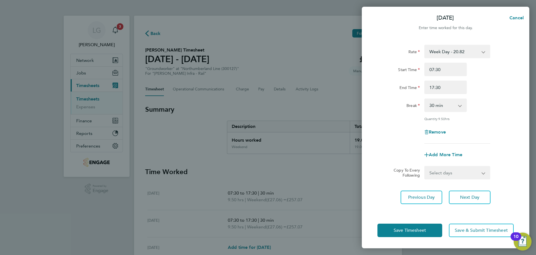
click at [464, 171] on select "Select days Day Tuesday Wednesday Thursday Friday" at bounding box center [454, 172] width 59 height 12
select select "DAY"
click at [425, 166] on select "Select days Day Tuesday Wednesday Thursday Friday" at bounding box center [454, 172] width 59 height 12
select select "2025-09-26"
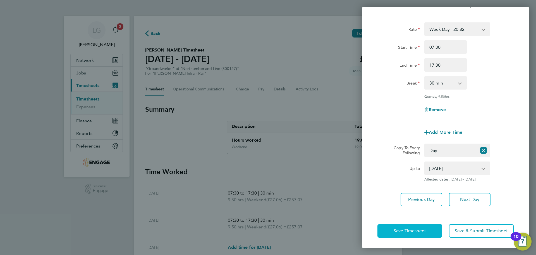
click at [416, 231] on span "Save Timesheet" at bounding box center [410, 231] width 32 height 6
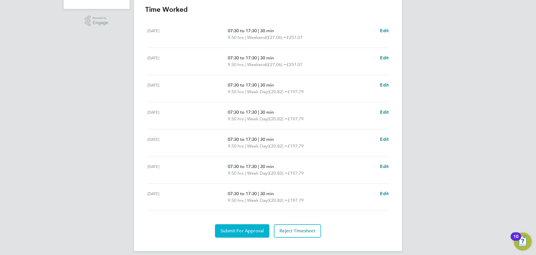
click at [241, 232] on span "Submit For Approval" at bounding box center [242, 231] width 43 height 6
click at [72, 125] on div "LG Lee Garrity Notifications 3 Applications: Network Team Members Businesses Si…" at bounding box center [268, 45] width 536 height 427
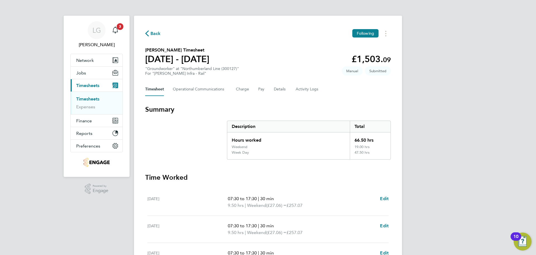
click at [88, 99] on link "Timesheets" at bounding box center [87, 98] width 23 height 5
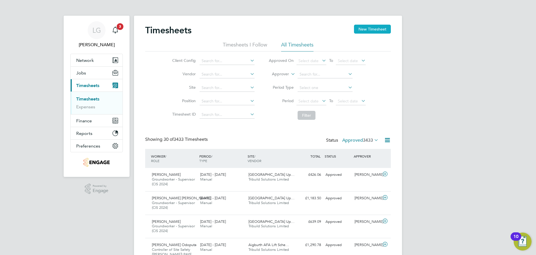
click at [379, 31] on button "New Timesheet" at bounding box center [372, 29] width 37 height 9
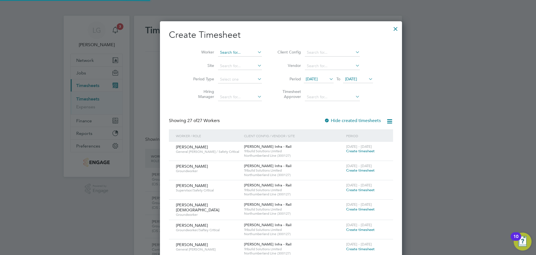
click at [228, 53] on input at bounding box center [240, 53] width 44 height 8
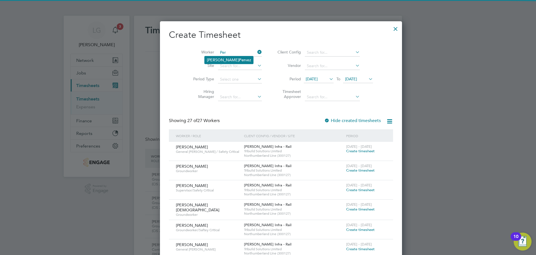
click at [231, 60] on li "Khuram Per vez" at bounding box center [229, 60] width 49 height 8
type input "Khuram Pervez"
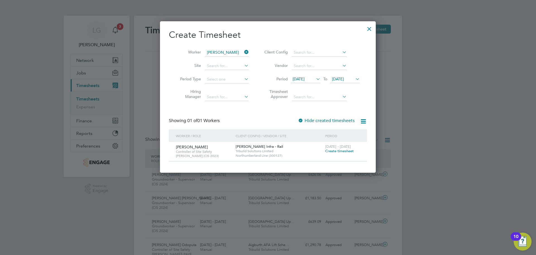
click at [343, 151] on span "Create timesheet" at bounding box center [340, 150] width 29 height 5
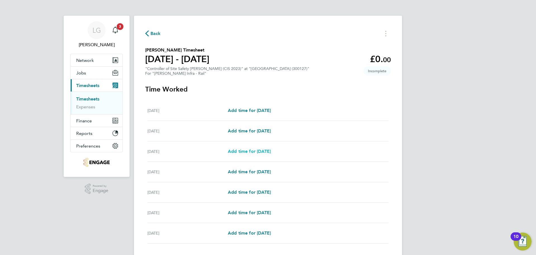
click at [262, 150] on span "Add time for Mon 22 Sep" at bounding box center [249, 150] width 43 height 5
select select "30"
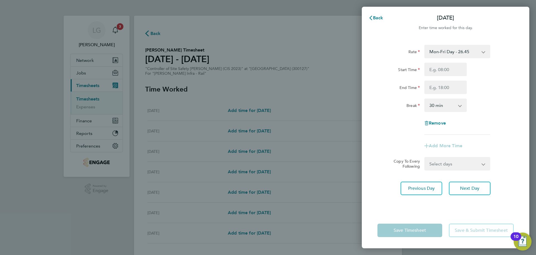
click at [466, 49] on select "Mon-Fri Day - 26.45 Mon-Thurs Night - 30.42 Bank Hol - 39.68 Weekend - 34.39" at bounding box center [454, 51] width 58 height 12
select select "30"
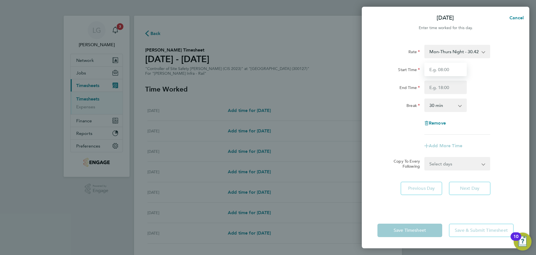
click at [452, 70] on input "Start Time" at bounding box center [446, 69] width 42 height 13
type input "19:00"
click at [455, 90] on input "End Time" at bounding box center [446, 86] width 42 height 13
type input "05:00"
click at [508, 103] on div "Break 0 min 15 min 30 min 45 min 60 min 75 min 90 min" at bounding box center [446, 104] width 141 height 13
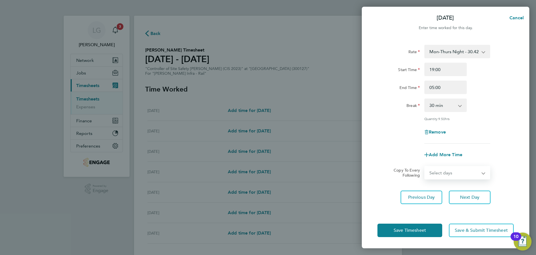
drag, startPoint x: 478, startPoint y: 168, endPoint x: 474, endPoint y: 176, distance: 8.5
click at [478, 168] on select "Select days Day Tuesday Wednesday Thursday Friday" at bounding box center [454, 172] width 59 height 12
select select "DAY"
click at [425, 166] on select "Select days Day Tuesday Wednesday Thursday Friday" at bounding box center [454, 172] width 59 height 12
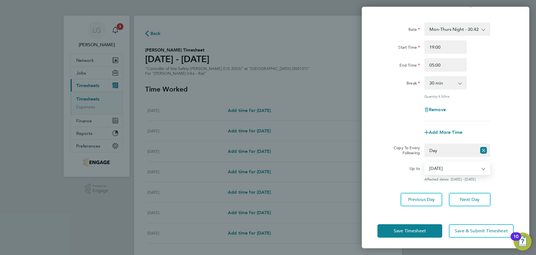
click at [453, 165] on select "23 Sep 2025 24 Sep 2025 25 Sep 2025 26 Sep 2025" at bounding box center [454, 168] width 58 height 12
select select "2025-09-25"
click at [425, 162] on select "23 Sep 2025 24 Sep 2025 25 Sep 2025 26 Sep 2025" at bounding box center [454, 168] width 58 height 12
click at [432, 225] on button "Save Timesheet" at bounding box center [410, 230] width 65 height 13
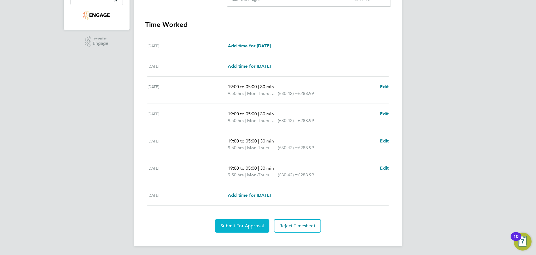
click at [246, 225] on span "Submit For Approval" at bounding box center [242, 226] width 43 height 6
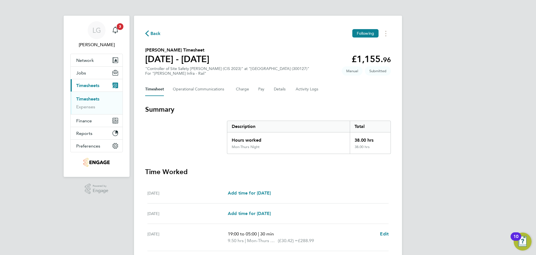
click at [87, 99] on link "Timesheets" at bounding box center [87, 98] width 23 height 5
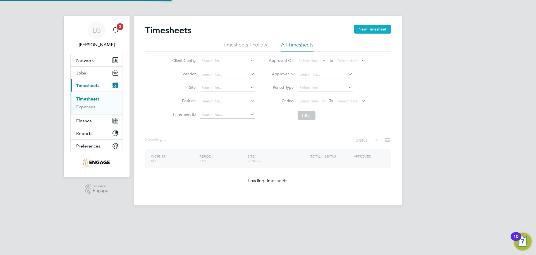
click at [375, 31] on button "New Timesheet" at bounding box center [372, 29] width 37 height 9
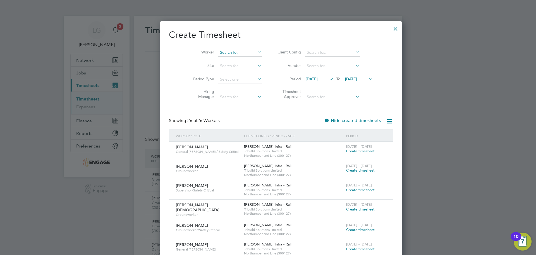
click at [225, 52] on input at bounding box center [240, 53] width 44 height 8
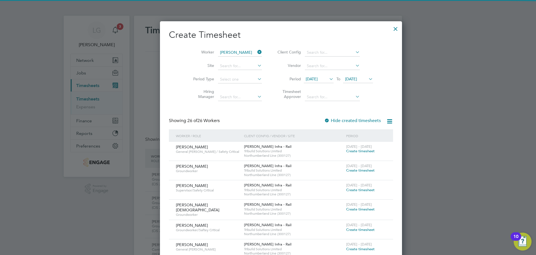
click at [227, 59] on li "Liam He therington" at bounding box center [236, 60] width 62 height 8
type input "Liam Hetherington"
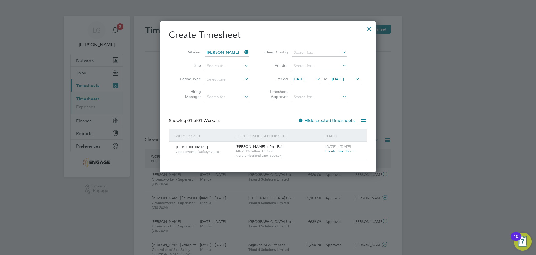
click at [339, 151] on span "Create timesheet" at bounding box center [340, 150] width 29 height 5
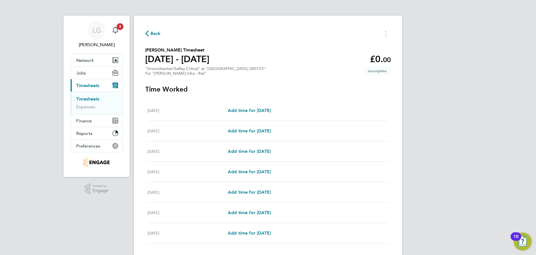
click at [255, 103] on div "Sat 20 Sep Add time for Sat 20 Sep Add time for Sat 20 Sep" at bounding box center [268, 110] width 241 height 20
click at [255, 109] on span "Add time for Sat 20 Sep" at bounding box center [249, 110] width 43 height 5
select select "30"
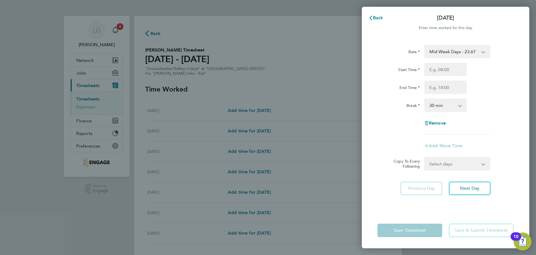
click at [445, 58] on div "Mid Week Days - 23.67 Bank Holidays - 35.50 Mid Week Night - 27.22 Weekend - 30…" at bounding box center [458, 51] width 66 height 13
click at [452, 58] on div "Mid Week Days - 23.67 Bank Holidays - 35.50 Mid Week Night - 27.22 Weekend - 30…" at bounding box center [458, 51] width 66 height 13
click at [457, 51] on select "Mid Week Days - 23.67 Bank Holidays - 35.50 Mid Week Night - 27.22 Weekend - 30…" at bounding box center [454, 51] width 58 height 12
select select "30"
click at [448, 71] on input "Start Time" at bounding box center [446, 69] width 42 height 13
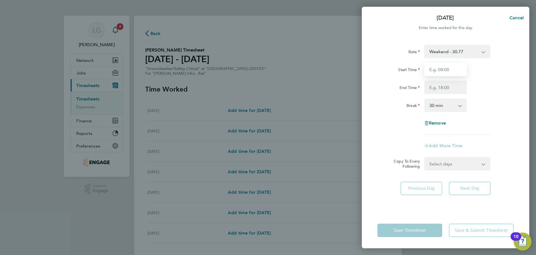
type input "07:30"
click at [448, 86] on input "End Time" at bounding box center [446, 86] width 42 height 13
type input "17:30"
click at [505, 94] on div "Rate Weekend - 30.77 Mid Week Days - 23.67 Bank Holidays - 35.50 Mid Week Night…" at bounding box center [446, 90] width 136 height 90
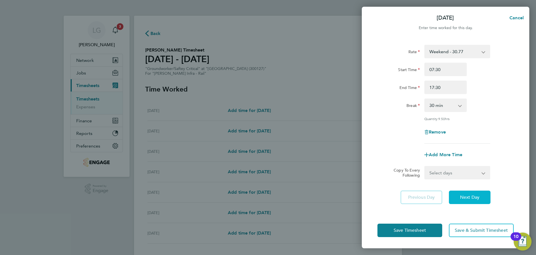
click at [478, 200] on button "Next Day" at bounding box center [470, 196] width 42 height 13
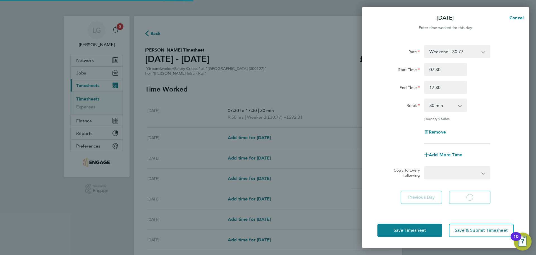
select select "30"
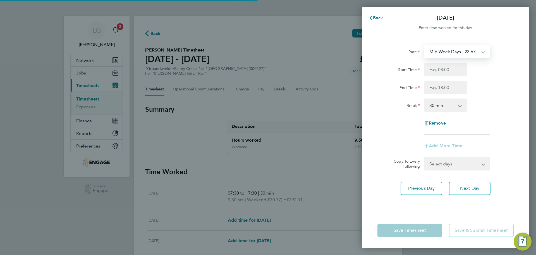
click at [456, 50] on select "Mid Week Days - 23.67 Bank Holidays - 35.50 Mid Week Night - 27.22 Weekend - 30…" at bounding box center [454, 51] width 58 height 12
select select "30"
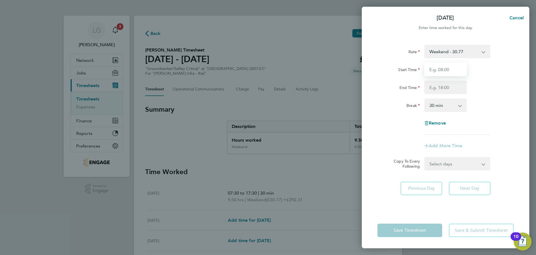
click at [445, 69] on input "Start Time" at bounding box center [446, 69] width 42 height 13
type input "07:30"
click at [443, 87] on input "End Time" at bounding box center [446, 86] width 42 height 13
type input "17:30"
click at [499, 89] on div "End Time 17:30" at bounding box center [446, 86] width 141 height 13
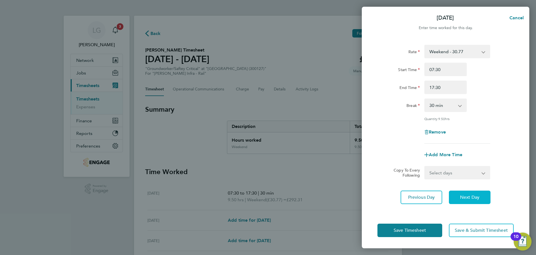
click at [470, 200] on button "Next Day" at bounding box center [470, 196] width 42 height 13
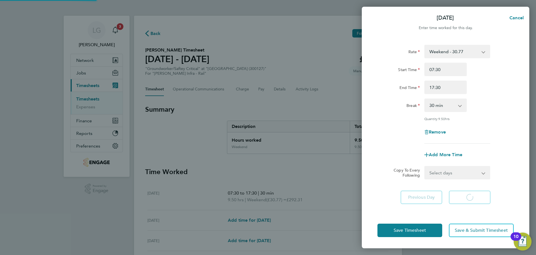
select select "30"
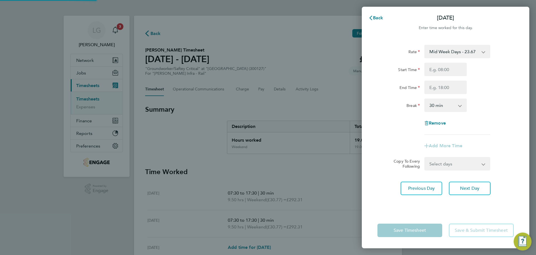
drag, startPoint x: 460, startPoint y: 81, endPoint x: 449, endPoint y: 48, distance: 34.5
click at [449, 48] on select "Mid Week Days - 23.67 Bank Holidays - 35.50 Mid Week Night - 27.22 Weekend - 30…" at bounding box center [454, 51] width 58 height 12
drag, startPoint x: 394, startPoint y: 80, endPoint x: 430, endPoint y: 86, distance: 36.4
click at [394, 80] on div "End Time" at bounding box center [399, 85] width 42 height 11
click at [449, 70] on input "Start Time" at bounding box center [446, 69] width 42 height 13
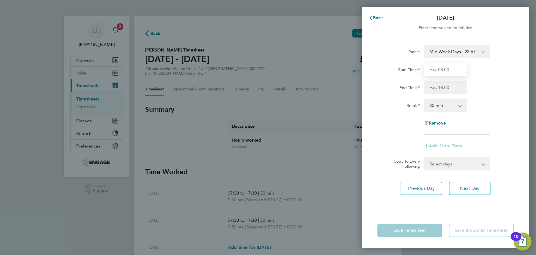
type input "07:30"
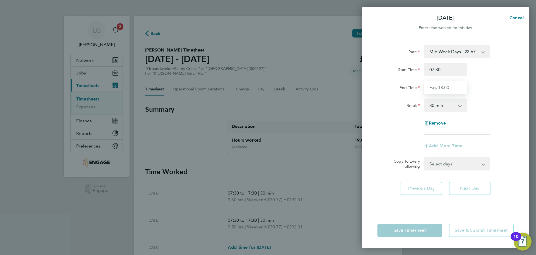
click at [447, 87] on input "End Time" at bounding box center [446, 86] width 42 height 13
type input "17:30"
click at [498, 89] on div "End Time 17:30" at bounding box center [446, 86] width 141 height 13
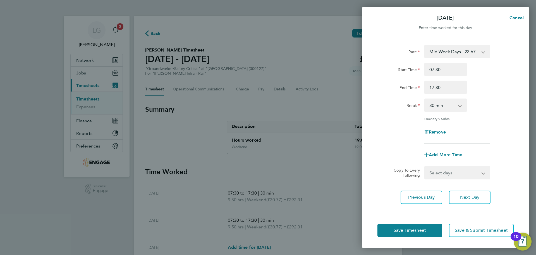
click at [465, 173] on select "Select days Day Tuesday Wednesday Thursday Friday" at bounding box center [454, 172] width 59 height 12
select select "DAY"
click at [425, 166] on select "Select days Day Tuesday Wednesday Thursday Friday" at bounding box center [454, 172] width 59 height 12
select select "2025-09-26"
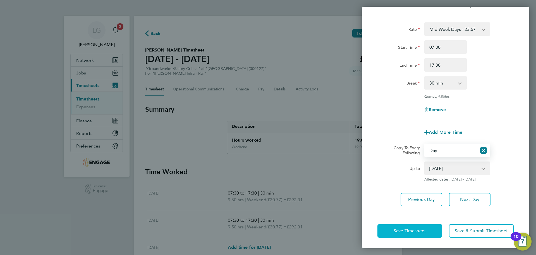
click at [421, 231] on span "Save Timesheet" at bounding box center [410, 231] width 32 height 6
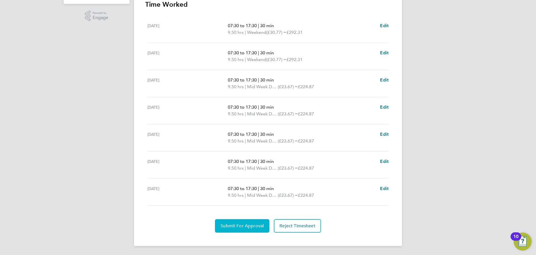
click at [237, 226] on span "Submit For Approval" at bounding box center [242, 226] width 43 height 6
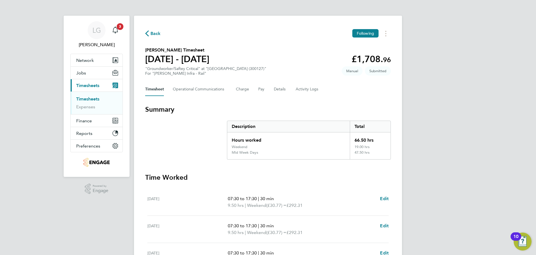
drag, startPoint x: 93, startPoint y: 101, endPoint x: 129, endPoint y: 79, distance: 41.5
click at [93, 101] on link "Timesheets" at bounding box center [87, 98] width 23 height 5
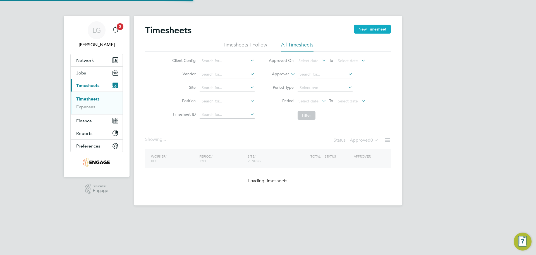
click at [364, 29] on button "New Timesheet" at bounding box center [372, 29] width 37 height 9
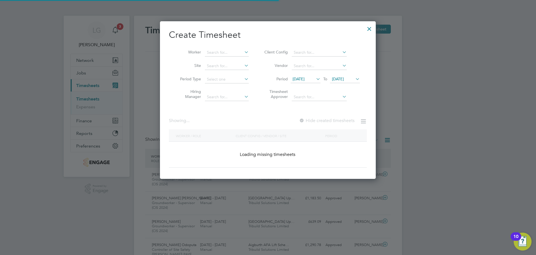
click at [224, 48] on li "Worker" at bounding box center [212, 52] width 87 height 13
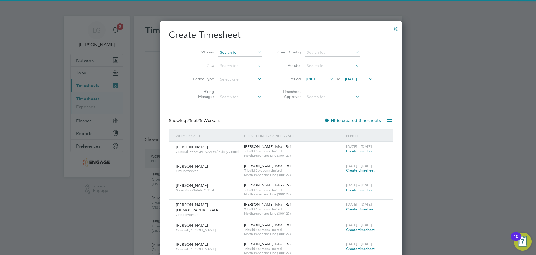
click at [224, 49] on input at bounding box center [240, 53] width 44 height 8
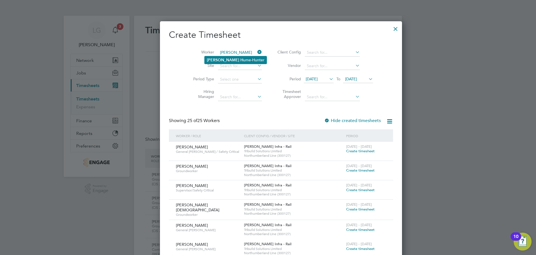
click at [240, 59] on li "Luke H ume-Hunter" at bounding box center [236, 60] width 62 height 8
type input "Luke Hume-Hunter"
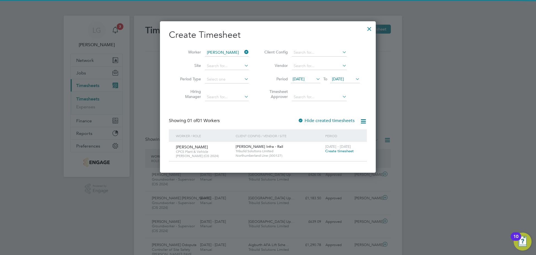
click at [344, 149] on span "Create timesheet" at bounding box center [340, 150] width 29 height 5
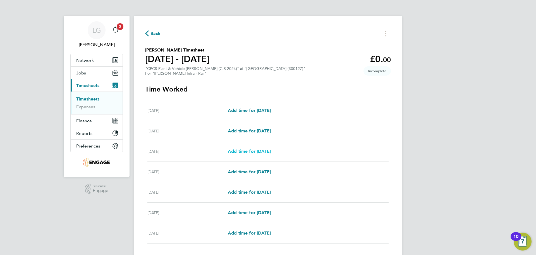
click at [245, 151] on span "Add time for Mon 22 Sep" at bounding box center [249, 150] width 43 height 5
select select "30"
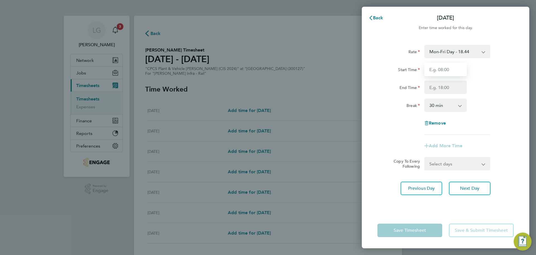
click at [443, 66] on input "Start Time" at bounding box center [446, 69] width 42 height 13
type input "07:30"
click at [446, 89] on input "End Time" at bounding box center [446, 86] width 42 height 13
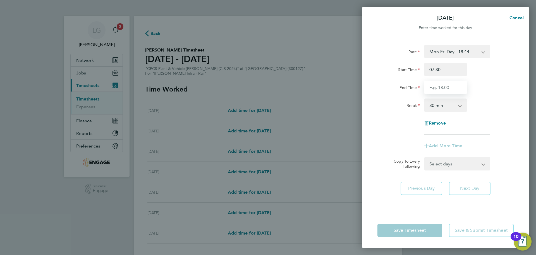
type input "17:30"
click at [496, 93] on div "End Time 17:30" at bounding box center [446, 86] width 141 height 13
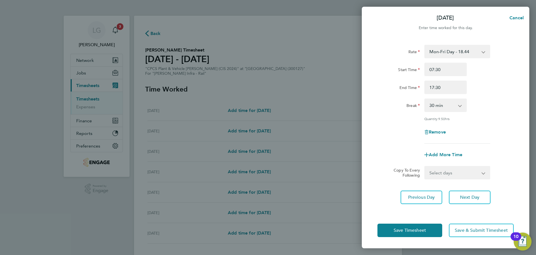
drag, startPoint x: 462, startPoint y: 173, endPoint x: 460, endPoint y: 177, distance: 5.3
click at [462, 173] on select "Select days Day Tuesday Wednesday Thursday Friday" at bounding box center [454, 172] width 59 height 12
select select "DAY"
click at [425, 166] on select "Select days Day Tuesday Wednesday Thursday Friday" at bounding box center [454, 172] width 59 height 12
select select "2025-09-26"
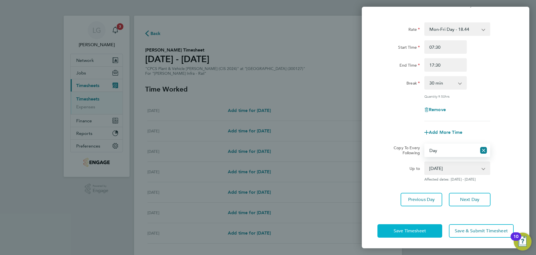
click at [423, 226] on button "Save Timesheet" at bounding box center [410, 230] width 65 height 13
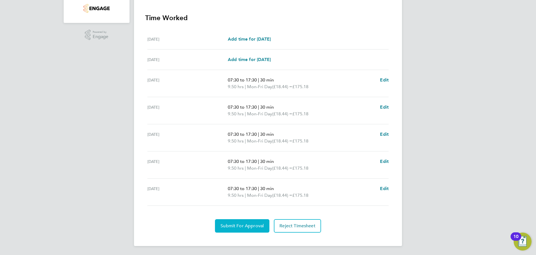
click at [235, 222] on button "Submit For Approval" at bounding box center [242, 225] width 54 height 13
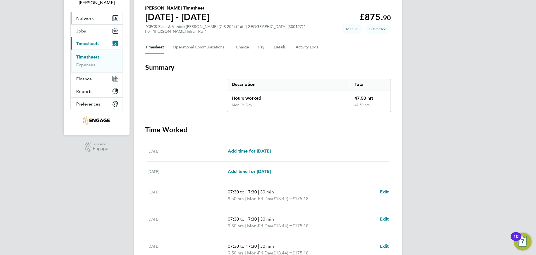
click at [86, 56] on link "Timesheets" at bounding box center [87, 56] width 23 height 5
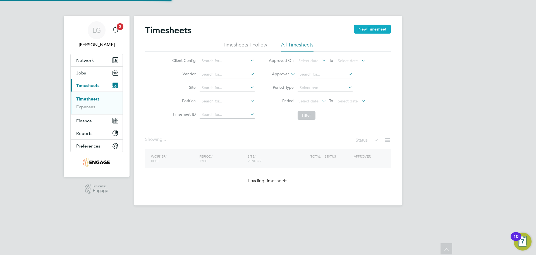
click at [379, 28] on button "New Timesheet" at bounding box center [372, 29] width 37 height 9
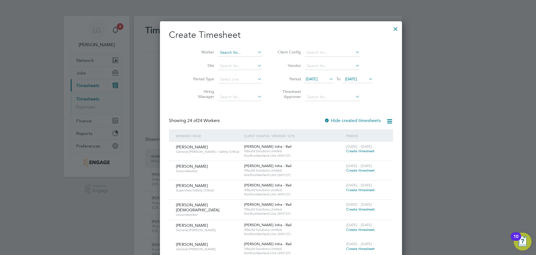
click at [222, 51] on input at bounding box center [240, 53] width 44 height 8
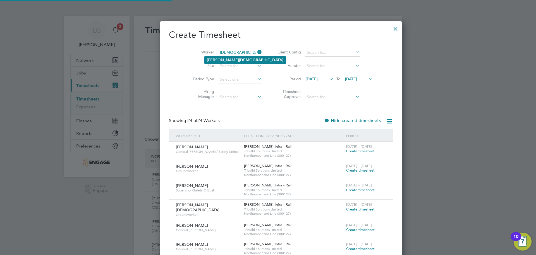
click at [223, 59] on li "Mohammed Islam" at bounding box center [245, 60] width 81 height 8
type input "Mohammed Islam"
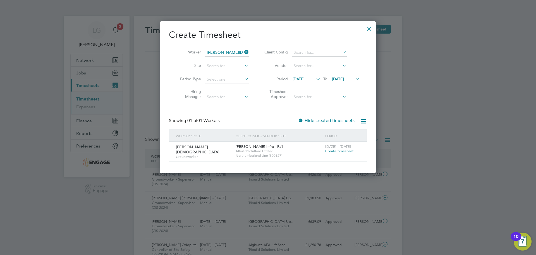
click at [343, 151] on span "Create timesheet" at bounding box center [340, 150] width 29 height 5
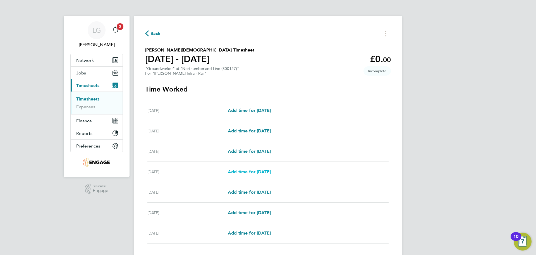
click at [263, 171] on span "Add time for Tue 23 Sep" at bounding box center [249, 171] width 43 height 5
select select "30"
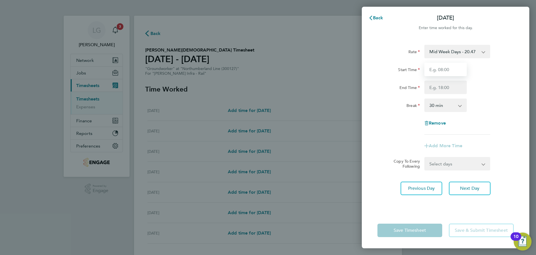
drag, startPoint x: 443, startPoint y: 72, endPoint x: 444, endPoint y: 75, distance: 3.5
click at [443, 72] on input "Start Time" at bounding box center [446, 69] width 42 height 13
type input "07:30"
click at [441, 88] on input "End Time" at bounding box center [446, 86] width 42 height 13
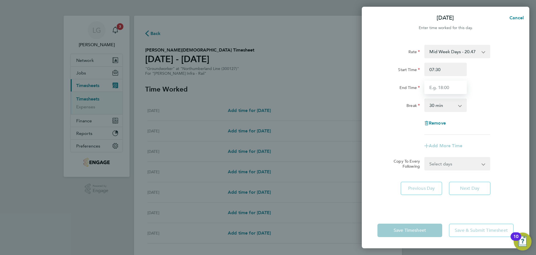
type input "17:30"
click at [488, 99] on div "Break 0 min 15 min 30 min 45 min 60 min 75 min 90 min" at bounding box center [446, 104] width 141 height 13
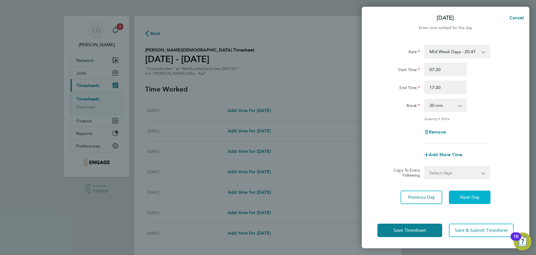
click at [483, 199] on button "Next Day" at bounding box center [470, 196] width 42 height 13
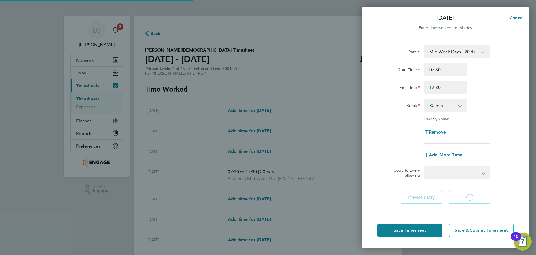
select select "30"
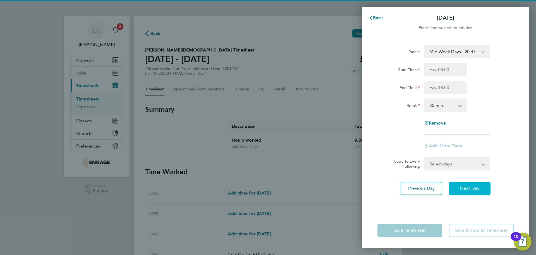
click at [478, 186] on span "Next Day" at bounding box center [469, 188] width 19 height 6
select select "30"
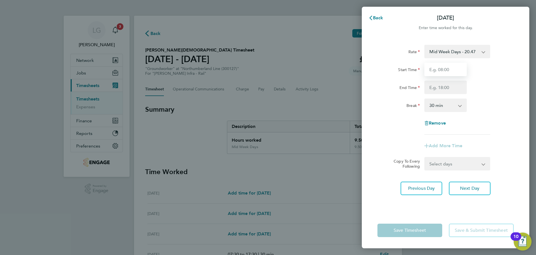
click at [446, 76] on input "Start Time" at bounding box center [446, 69] width 42 height 13
type input "07:30"
click at [446, 88] on input "End Time" at bounding box center [446, 86] width 42 height 13
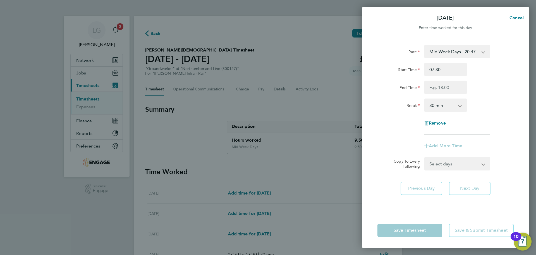
click at [495, 99] on div "Break 0 min 15 min 30 min 45 min 60 min 75 min 90 min" at bounding box center [446, 104] width 141 height 13
click at [443, 87] on input "End Time" at bounding box center [446, 86] width 42 height 13
click at [492, 91] on div "End Time" at bounding box center [446, 86] width 141 height 13
click at [479, 187] on app-form-button "Next Day" at bounding box center [468, 187] width 45 height 13
click at [514, 125] on div "Remove" at bounding box center [446, 122] width 141 height 13
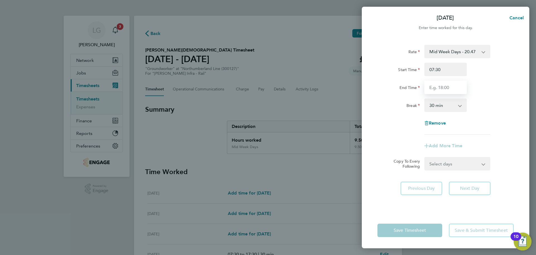
click at [440, 90] on input "End Time" at bounding box center [446, 86] width 42 height 13
type input "17:30"
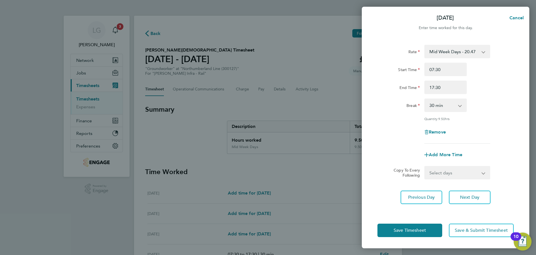
click at [511, 92] on div "End Time 17:30" at bounding box center [446, 86] width 141 height 13
click at [480, 195] on button "Next Day" at bounding box center [470, 196] width 42 height 13
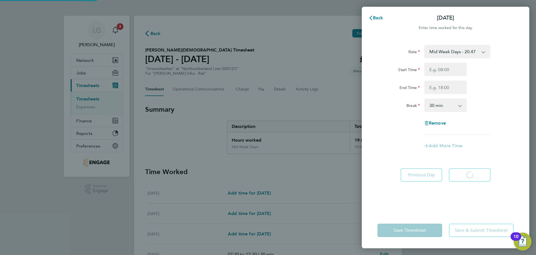
select select "30"
click at [448, 65] on input "Start Time" at bounding box center [446, 69] width 42 height 13
type input "07:30"
click at [446, 87] on input "End Time" at bounding box center [446, 86] width 42 height 13
type input "17:30"
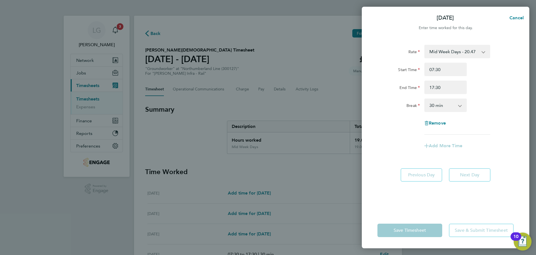
click at [497, 83] on div "End Time 17:30" at bounding box center [446, 86] width 141 height 13
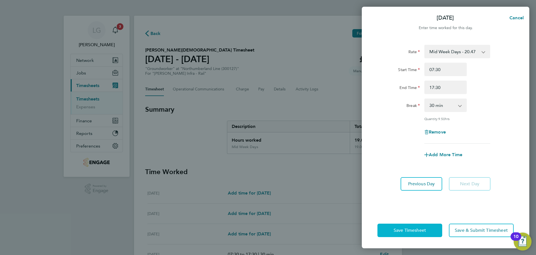
click at [426, 232] on span "Save Timesheet" at bounding box center [410, 230] width 32 height 6
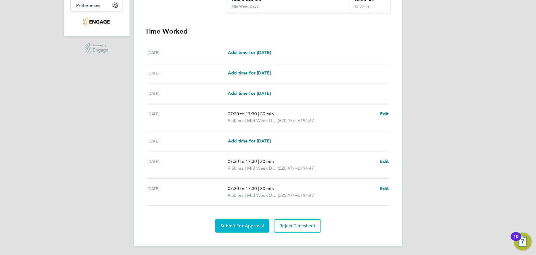
click at [254, 225] on span "Submit For Approval" at bounding box center [242, 226] width 43 height 6
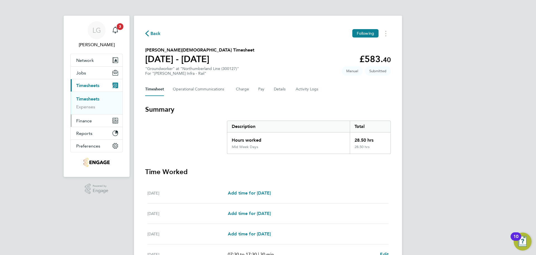
drag, startPoint x: 94, startPoint y: 99, endPoint x: 122, endPoint y: 118, distance: 34.0
click at [94, 99] on link "Timesheets" at bounding box center [87, 98] width 23 height 5
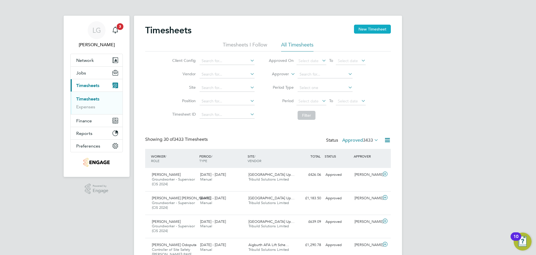
click at [373, 30] on button "New Timesheet" at bounding box center [372, 29] width 37 height 9
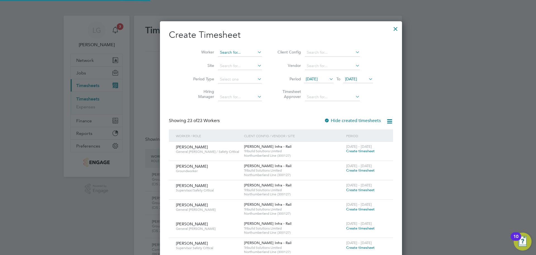
scroll to position [3, 3]
click at [231, 52] on input at bounding box center [240, 53] width 44 height 8
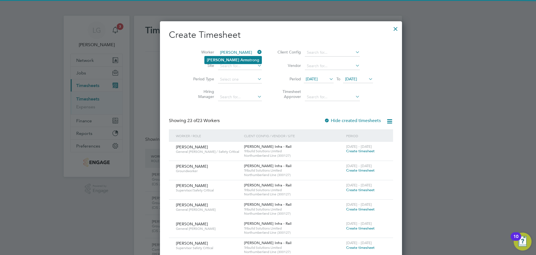
click at [233, 58] on li "John Arm strong" at bounding box center [233, 60] width 57 height 8
type input "John Armstrong"
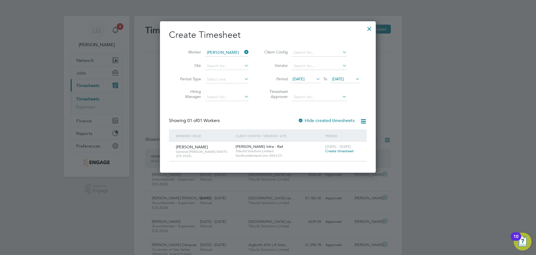
scroll to position [151, 216]
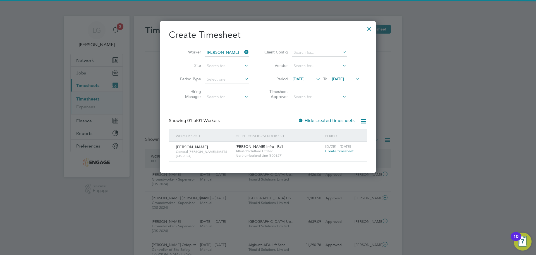
click at [343, 151] on span "Create timesheet" at bounding box center [340, 150] width 29 height 5
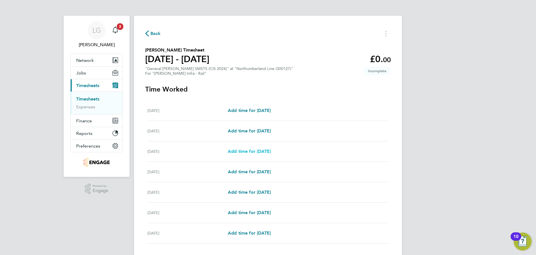
click at [259, 152] on span "Add time for Mon 22 Sep" at bounding box center [249, 150] width 43 height 5
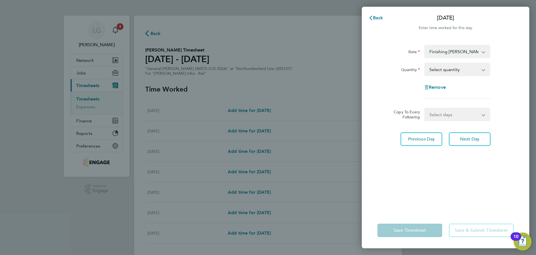
click at [455, 71] on select "Select quantity 0.5 1" at bounding box center [454, 69] width 58 height 12
select select "1"
click at [425, 63] on select "Select quantity 0.5 1" at bounding box center [454, 69] width 58 height 12
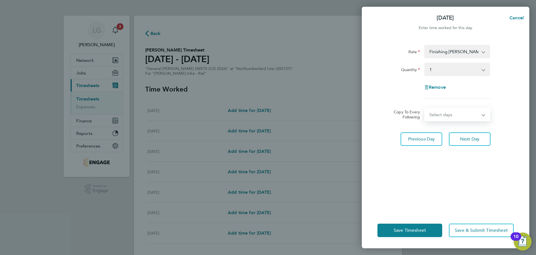
click at [454, 115] on select "Select days Day Tuesday Wednesday Thursday Friday" at bounding box center [454, 114] width 59 height 12
select select "DAY"
click at [425, 108] on select "Select days Day Tuesday Wednesday Thursday Friday" at bounding box center [454, 114] width 59 height 12
select select "2025-09-26"
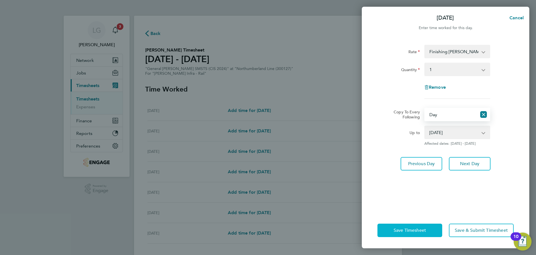
click at [430, 228] on button "Save Timesheet" at bounding box center [410, 229] width 65 height 13
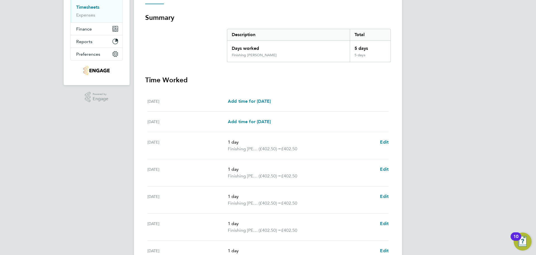
scroll to position [140, 0]
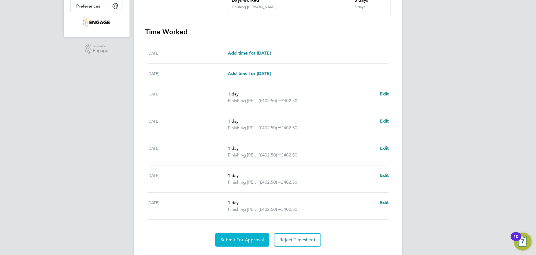
click at [255, 239] on span "Submit For Approval" at bounding box center [242, 240] width 43 height 6
click at [69, 116] on div "LG Lee Garrity Notifications 3 Applications: Network Team Members Businesses Si…" at bounding box center [268, 64] width 536 height 408
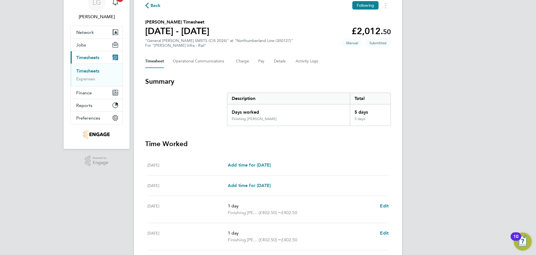
click at [91, 69] on link "Timesheets" at bounding box center [87, 70] width 23 height 5
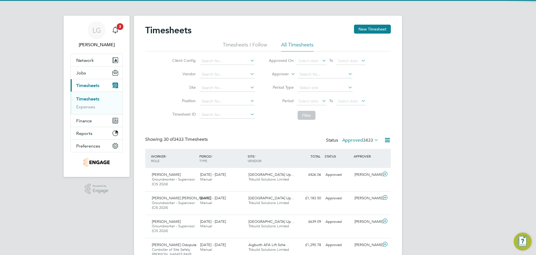
scroll to position [3, 3]
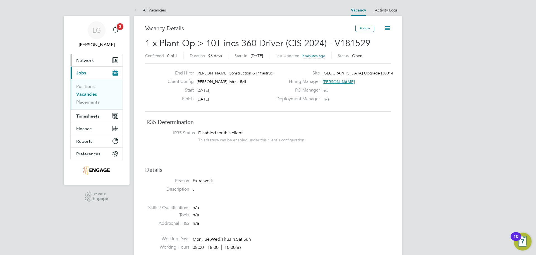
click at [91, 61] on span "Network" at bounding box center [85, 60] width 18 height 5
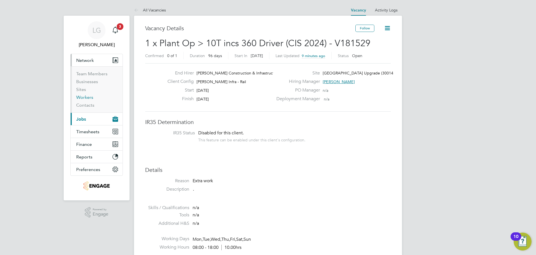
click at [91, 99] on link "Workers" at bounding box center [84, 96] width 17 height 5
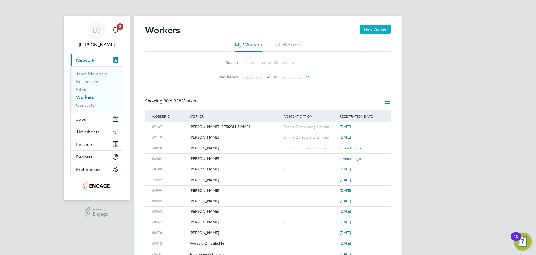
click at [381, 28] on button "New Worker" at bounding box center [375, 29] width 31 height 9
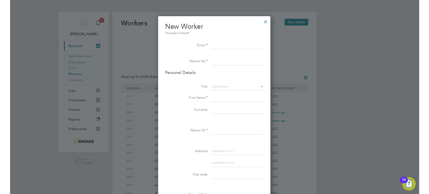
scroll to position [3, 3]
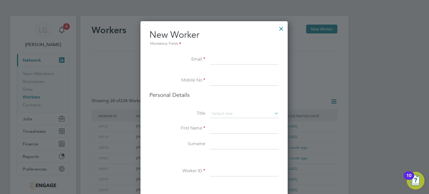
click at [220, 62] on input at bounding box center [244, 60] width 69 height 10
paste input "Jryder37@gmail.com"
type input "Jryder37@gmail.com"
click at [221, 84] on input at bounding box center [244, 81] width 69 height 10
type input "07415209451"
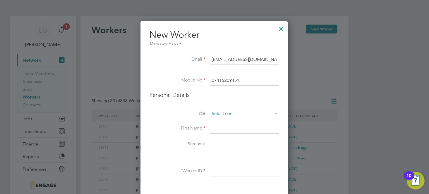
click at [231, 115] on input at bounding box center [244, 114] width 69 height 8
click at [228, 123] on li "Mr" at bounding box center [244, 121] width 69 height 7
type input "Mr"
click at [225, 126] on input at bounding box center [244, 129] width 69 height 10
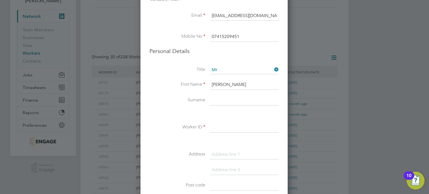
scroll to position [84, 0]
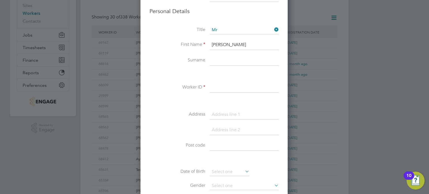
type input "James"
click at [229, 57] on input at bounding box center [244, 61] width 69 height 10
type input "Ryder"
click at [230, 90] on input at bounding box center [244, 88] width 69 height 10
type input "69263"
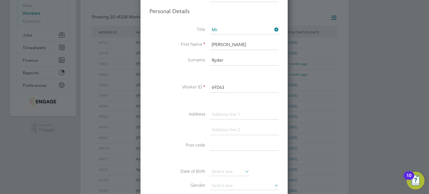
click at [164, 103] on li at bounding box center [213, 101] width 129 height 6
click at [234, 113] on input at bounding box center [244, 115] width 69 height 10
paste input "209 Mews Close"
type input "209 Mews Close"
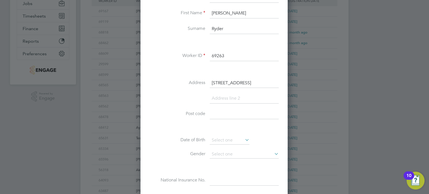
scroll to position [140, 0]
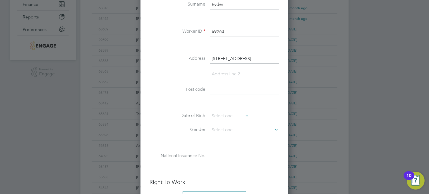
click at [245, 86] on input at bounding box center [244, 90] width 69 height 10
paste input "HA1 4UX"
type input "HA1 4UX"
click at [239, 77] on input at bounding box center [244, 74] width 69 height 10
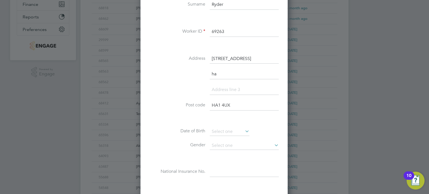
scroll to position [486, 148]
type input "h"
type input "Harrow"
click at [159, 101] on li "Post code HA1 4UX" at bounding box center [213, 109] width 129 height 16
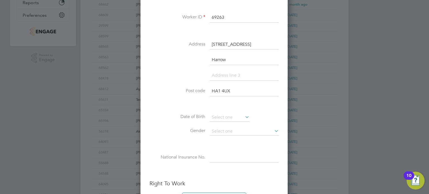
scroll to position [168, 0]
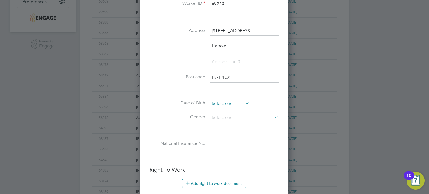
click at [229, 103] on input at bounding box center [230, 104] width 40 height 8
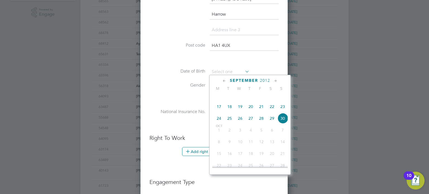
scroll to position [224, 0]
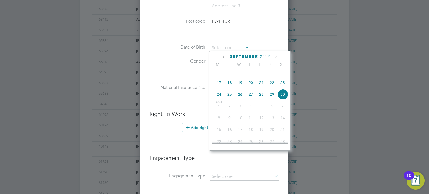
click at [265, 54] on span "2012" at bounding box center [265, 56] width 10 height 5
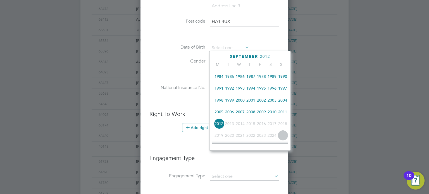
scroll to position [94, 0]
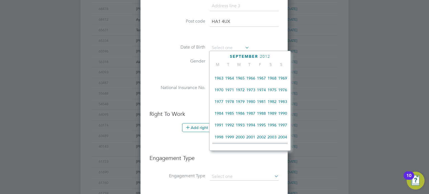
click at [273, 92] on span "1975" at bounding box center [272, 90] width 11 height 11
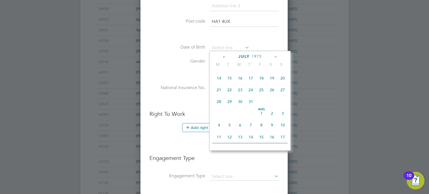
click at [248, 57] on span "July" at bounding box center [244, 56] width 11 height 5
click at [244, 55] on span "September" at bounding box center [244, 56] width 28 height 5
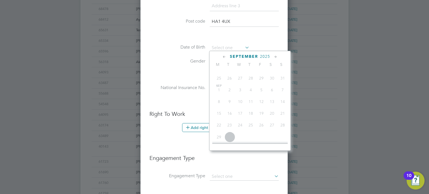
click at [244, 54] on span "September" at bounding box center [244, 56] width 28 height 5
click at [225, 56] on icon at bounding box center [224, 57] width 5 height 6
click at [259, 57] on span "2025" at bounding box center [261, 56] width 10 height 5
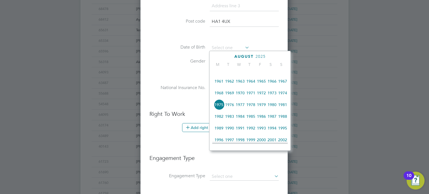
click at [221, 108] on span "1975" at bounding box center [219, 104] width 11 height 11
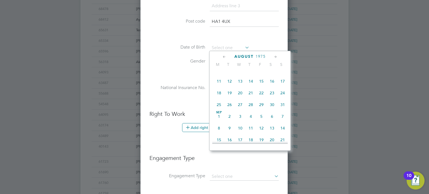
click at [275, 57] on icon at bounding box center [275, 57] width 5 height 6
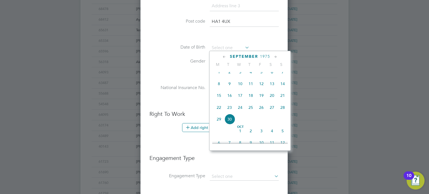
click at [275, 57] on icon at bounding box center [275, 57] width 5 height 6
click at [240, 111] on span "22" at bounding box center [240, 106] width 11 height 11
type input "22 Oct 1975"
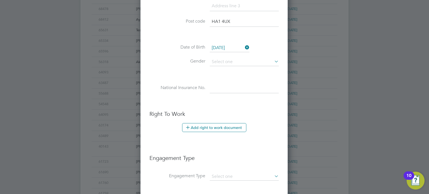
click at [163, 72] on li at bounding box center [213, 75] width 129 height 6
click at [233, 58] on input at bounding box center [244, 62] width 69 height 8
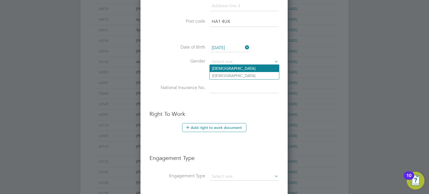
click at [235, 68] on li "Male" at bounding box center [244, 68] width 69 height 7
type input "Male"
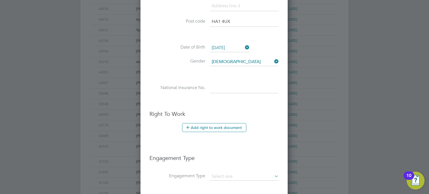
click at [216, 88] on input at bounding box center [244, 88] width 69 height 10
paste input "PX386422C"
type input "PX 38 64 22 C"
click at [183, 99] on li at bounding box center [213, 102] width 129 height 6
click at [212, 125] on button "Add right to work document" at bounding box center [214, 127] width 64 height 9
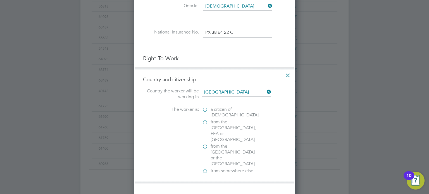
scroll to position [279, 0]
click at [221, 111] on span "a citizen of United Kingdom" at bounding box center [235, 112] width 48 height 12
click at [0, 0] on input "a citizen of United Kingdom" at bounding box center [0, 0] width 0 height 0
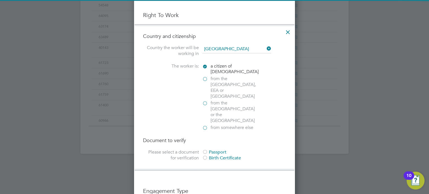
scroll to position [363, 0]
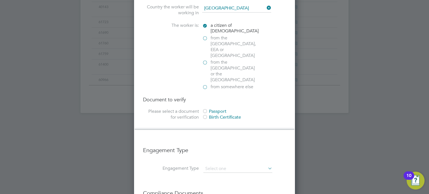
click at [220, 109] on div "Passport" at bounding box center [244, 112] width 84 height 6
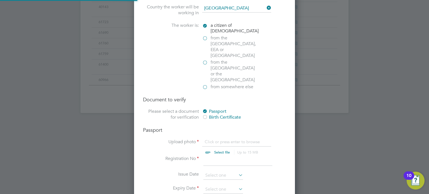
scroll to position [419, 0]
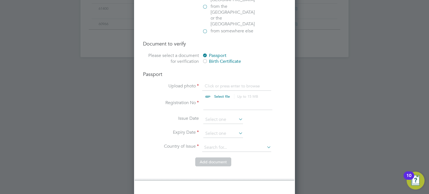
click at [218, 83] on input "file" at bounding box center [228, 91] width 88 height 17
click at [238, 100] on input at bounding box center [237, 105] width 69 height 10
type input "PV7905294"
click at [223, 130] on input at bounding box center [223, 134] width 40 height 8
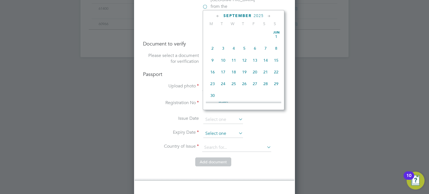
scroll to position [219, 0]
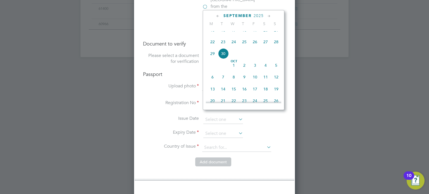
click at [211, 35] on span "15" at bounding box center [212, 30] width 11 height 11
click at [229, 130] on input "15 Sep 2025" at bounding box center [223, 134] width 40 height 8
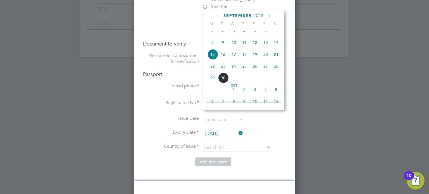
click at [258, 16] on span "2025" at bounding box center [259, 15] width 10 height 5
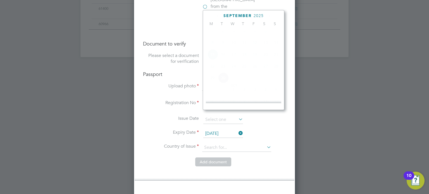
scroll to position [149, 0]
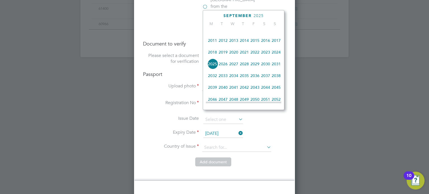
click at [248, 81] on span "2035" at bounding box center [244, 75] width 11 height 11
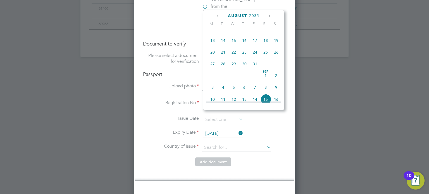
click at [151, 144] on label "Country of Issue" at bounding box center [171, 147] width 56 height 6
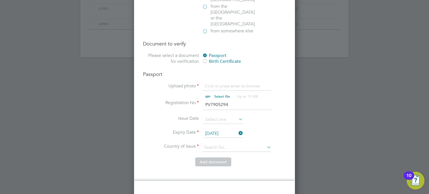
click at [232, 130] on input "15 Sep 2025" at bounding box center [223, 134] width 40 height 8
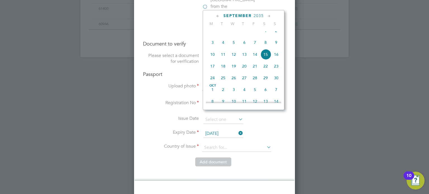
click at [266, 59] on span "15" at bounding box center [265, 54] width 11 height 11
type input "[DATE]"
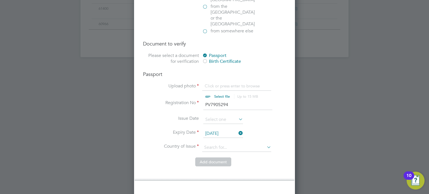
click at [148, 116] on label "Issue Date" at bounding box center [171, 119] width 56 height 6
click at [219, 144] on input at bounding box center [236, 148] width 69 height 8
click at [221, 144] on input at bounding box center [236, 148] width 69 height 8
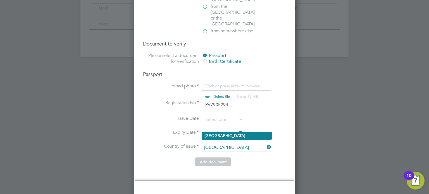
type input "Ireland"
click at [225, 136] on li "Ireland" at bounding box center [236, 136] width 69 height 8
click at [144, 130] on label "Expiry Date" at bounding box center [171, 133] width 56 height 6
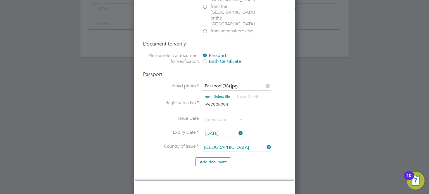
click at [155, 116] on label "Issue Date" at bounding box center [171, 119] width 56 height 6
click at [222, 158] on button "Add document" at bounding box center [213, 162] width 36 height 9
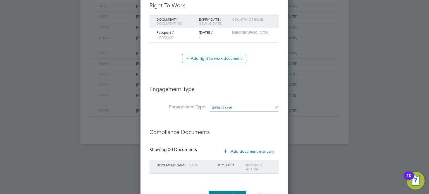
click at [220, 106] on input at bounding box center [244, 108] width 69 height 8
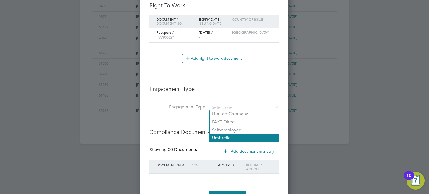
click at [236, 136] on li "Umbrella" at bounding box center [244, 138] width 69 height 8
type input "Umbrella"
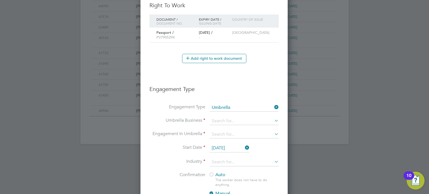
scroll to position [629, 148]
click at [240, 119] on input at bounding box center [244, 121] width 69 height 8
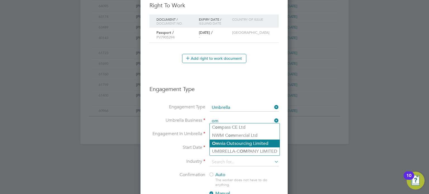
click at [241, 142] on li "Om nia Outsourcing Limited" at bounding box center [245, 144] width 70 height 8
type input "Omnia Outsourcing Limited"
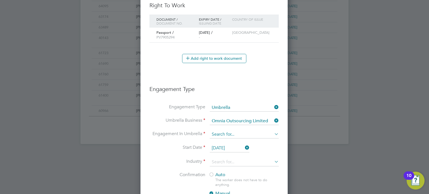
click at [235, 132] on input at bounding box center [244, 135] width 69 height 8
click at [248, 148] on li "CIS Self-employed" at bounding box center [244, 149] width 69 height 8
type input "CIS Self-employed"
click at [170, 155] on li "Start Date 30 Sep 2025" at bounding box center [213, 151] width 129 height 14
click at [223, 159] on input at bounding box center [244, 162] width 69 height 8
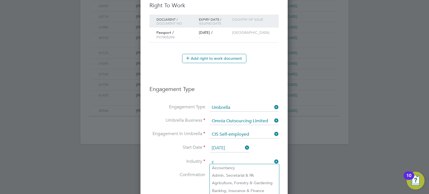
scroll to position [360, 0]
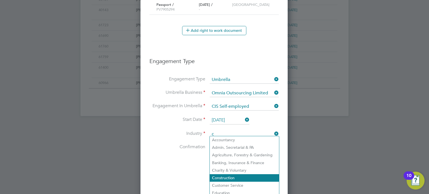
click at [230, 177] on li "C onstruction" at bounding box center [244, 178] width 69 height 8
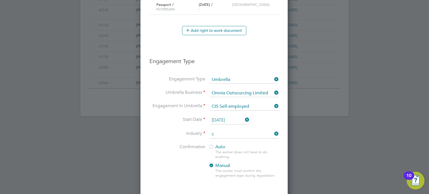
type input "Construction"
click at [166, 151] on li "Confirmation Auto The worker does not have to do anything. Manual The worker mu…" at bounding box center [213, 165] width 129 height 43
click at [212, 146] on div at bounding box center [212, 147] width 6 height 6
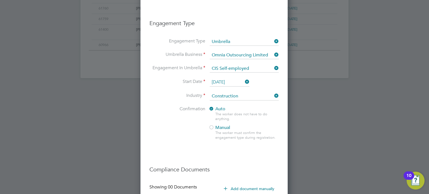
scroll to position [455, 0]
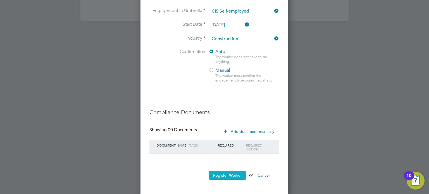
click at [229, 174] on button "Register Worker" at bounding box center [228, 175] width 38 height 9
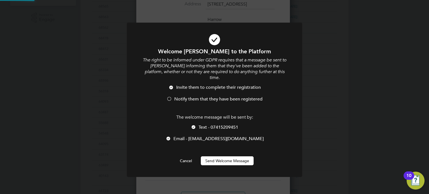
scroll to position [0, 0]
click at [211, 85] on span "Invite them to complete their registration" at bounding box center [218, 88] width 85 height 6
click at [217, 125] on span "Text - 07415209451" at bounding box center [219, 128] width 40 height 6
click at [226, 156] on button "Send Welcome Message" at bounding box center [227, 160] width 53 height 9
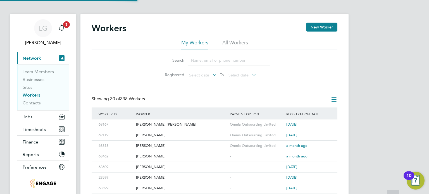
scroll to position [0, 0]
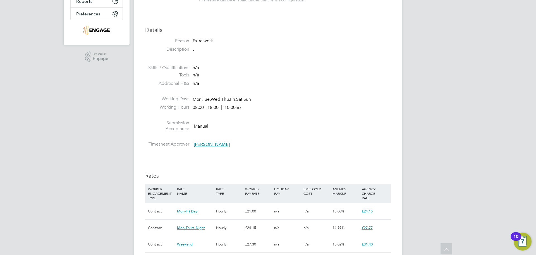
scroll to position [279, 0]
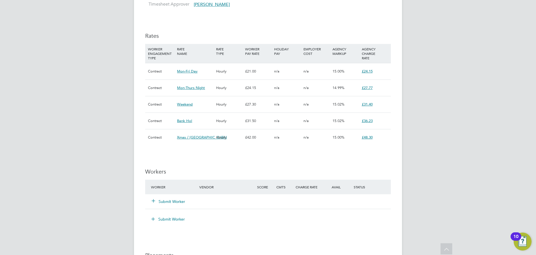
click at [170, 201] on button "Submit Worker" at bounding box center [169, 201] width 34 height 6
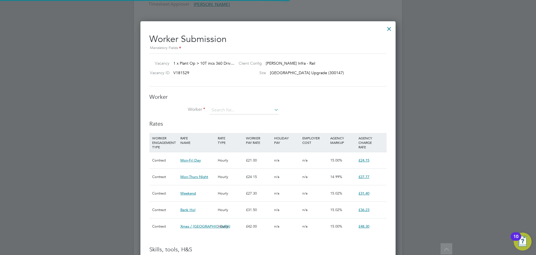
scroll to position [16, 38]
click at [222, 106] on input at bounding box center [244, 110] width 69 height 8
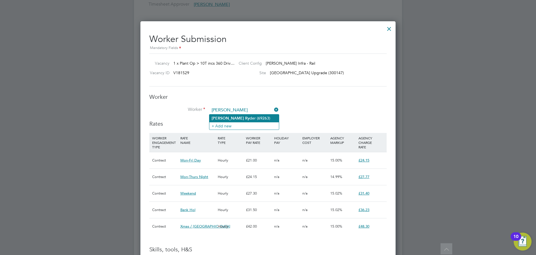
click at [229, 117] on li "[PERSON_NAME] der (69263)" at bounding box center [245, 118] width 70 height 8
type input "[PERSON_NAME] (69263)"
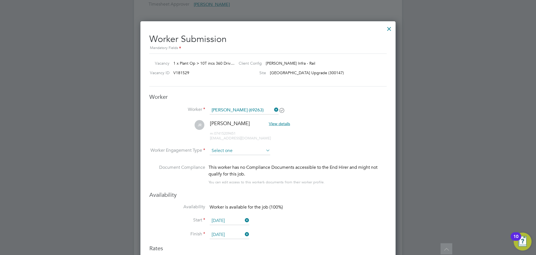
click at [238, 149] on input at bounding box center [240, 150] width 61 height 8
click at [234, 165] on li "PAYE" at bounding box center [240, 165] width 61 height 7
type input "PAYE"
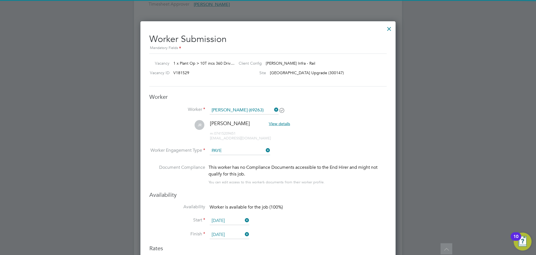
click at [246, 155] on li "Worker Engagement Type PAYE" at bounding box center [268, 154] width 238 height 17
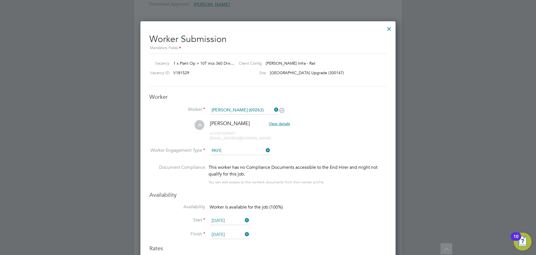
click at [246, 153] on input "PAYE" at bounding box center [240, 150] width 61 height 8
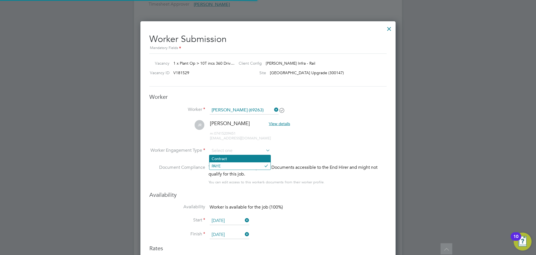
click at [240, 161] on li "Contract" at bounding box center [240, 158] width 61 height 7
type input "Contract"
click at [308, 146] on li "Worker Engagement Type Contract" at bounding box center [268, 154] width 238 height 17
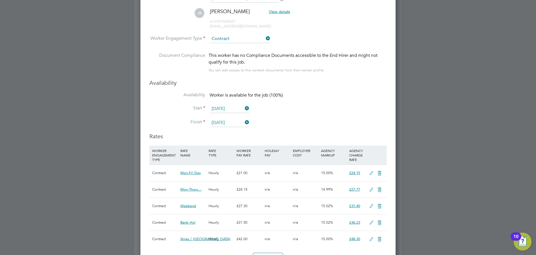
click at [314, 132] on li "Finish 26 Dec 2025" at bounding box center [268, 125] width 238 height 14
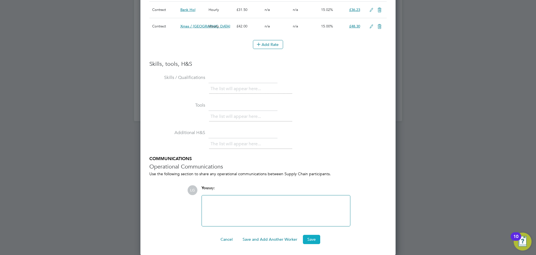
click at [314, 238] on button "Save" at bounding box center [311, 238] width 17 height 9
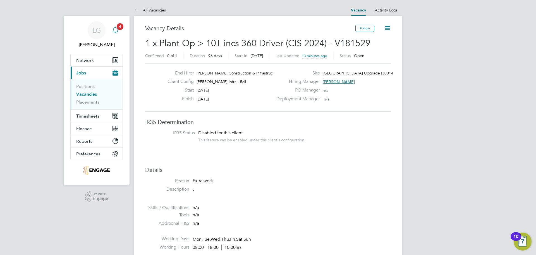
click at [118, 32] on icon "Main navigation" at bounding box center [115, 30] width 7 height 7
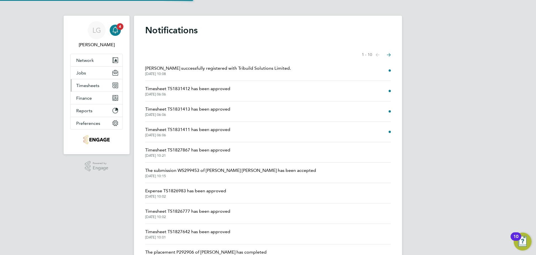
click at [97, 86] on span "Timesheets" at bounding box center [87, 85] width 23 height 5
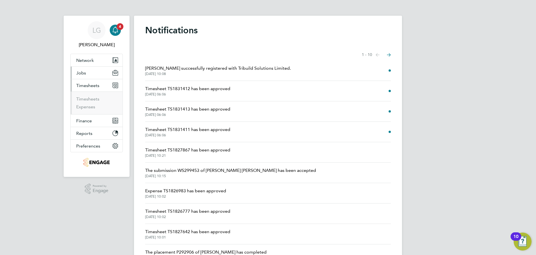
click at [87, 74] on button "Jobs" at bounding box center [97, 73] width 52 height 12
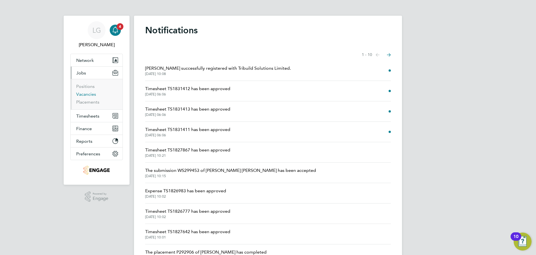
click at [89, 95] on link "Vacancies" at bounding box center [86, 93] width 20 height 5
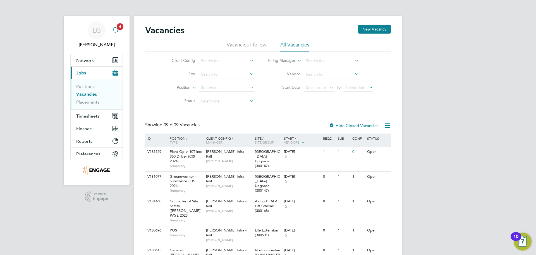
drag, startPoint x: 117, startPoint y: 28, endPoint x: 123, endPoint y: 25, distance: 6.7
click at [117, 28] on app-badge "4" at bounding box center [120, 25] width 7 height 5
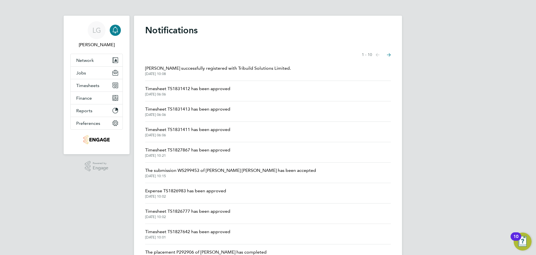
click at [25, 81] on div "LG Lee Garrity Notifications Applications: Network Team Members Businesses Site…" at bounding box center [268, 142] width 536 height 284
click at [41, 77] on div "LG Lee Garrity Notifications Applications: Network Team Members Businesses Site…" at bounding box center [268, 142] width 536 height 284
click at [88, 84] on span "Timesheets" at bounding box center [87, 85] width 23 height 5
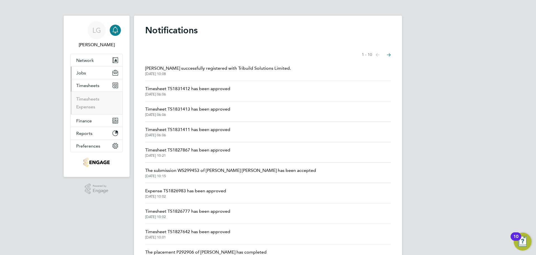
click at [88, 73] on button "Jobs" at bounding box center [97, 73] width 52 height 12
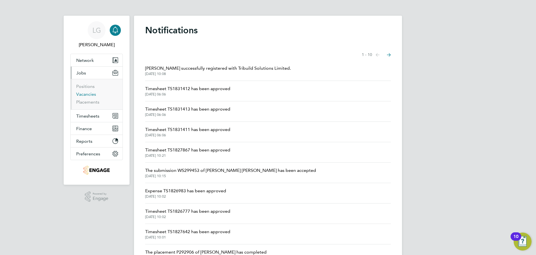
click at [83, 94] on link "Vacancies" at bounding box center [86, 93] width 20 height 5
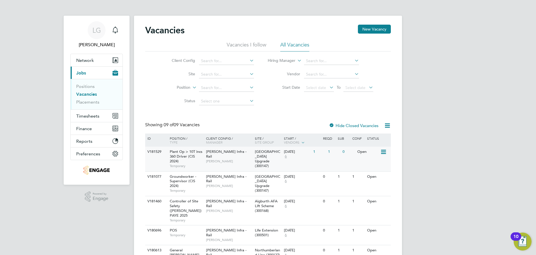
click at [296, 156] on div "22 Sep 2025 6" at bounding box center [297, 153] width 29 height 15
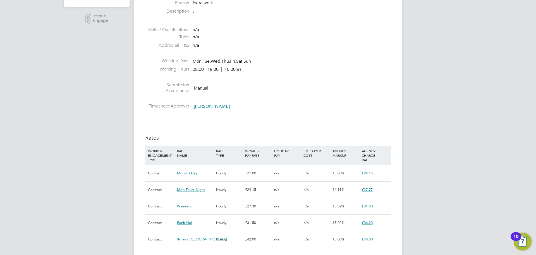
scroll to position [251, 0]
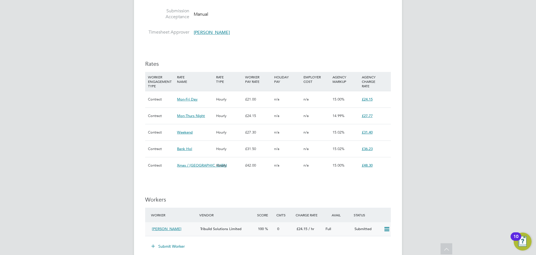
click at [387, 229] on icon at bounding box center [387, 229] width 7 height 4
click at [336, 170] on div "15.00%" at bounding box center [345, 165] width 29 height 16
click at [290, 228] on div "0" at bounding box center [284, 228] width 19 height 9
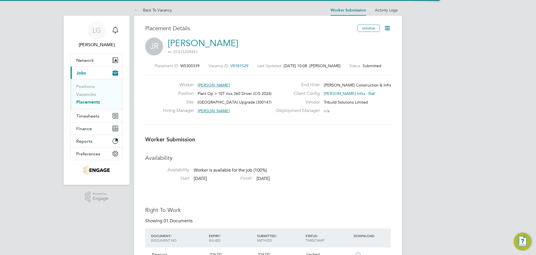
scroll to position [3, 3]
click at [381, 29] on div "Unfollow" at bounding box center [372, 31] width 38 height 13
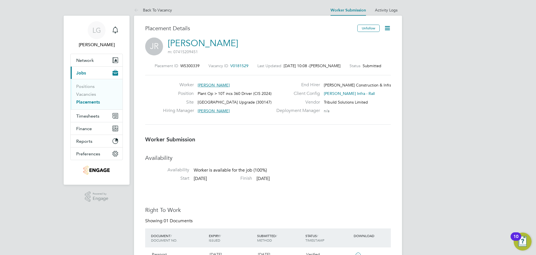
click at [386, 28] on icon at bounding box center [387, 28] width 7 height 7
click at [304, 34] on div "Placement Details" at bounding box center [249, 31] width 208 height 13
